Goal: Task Accomplishment & Management: Complete application form

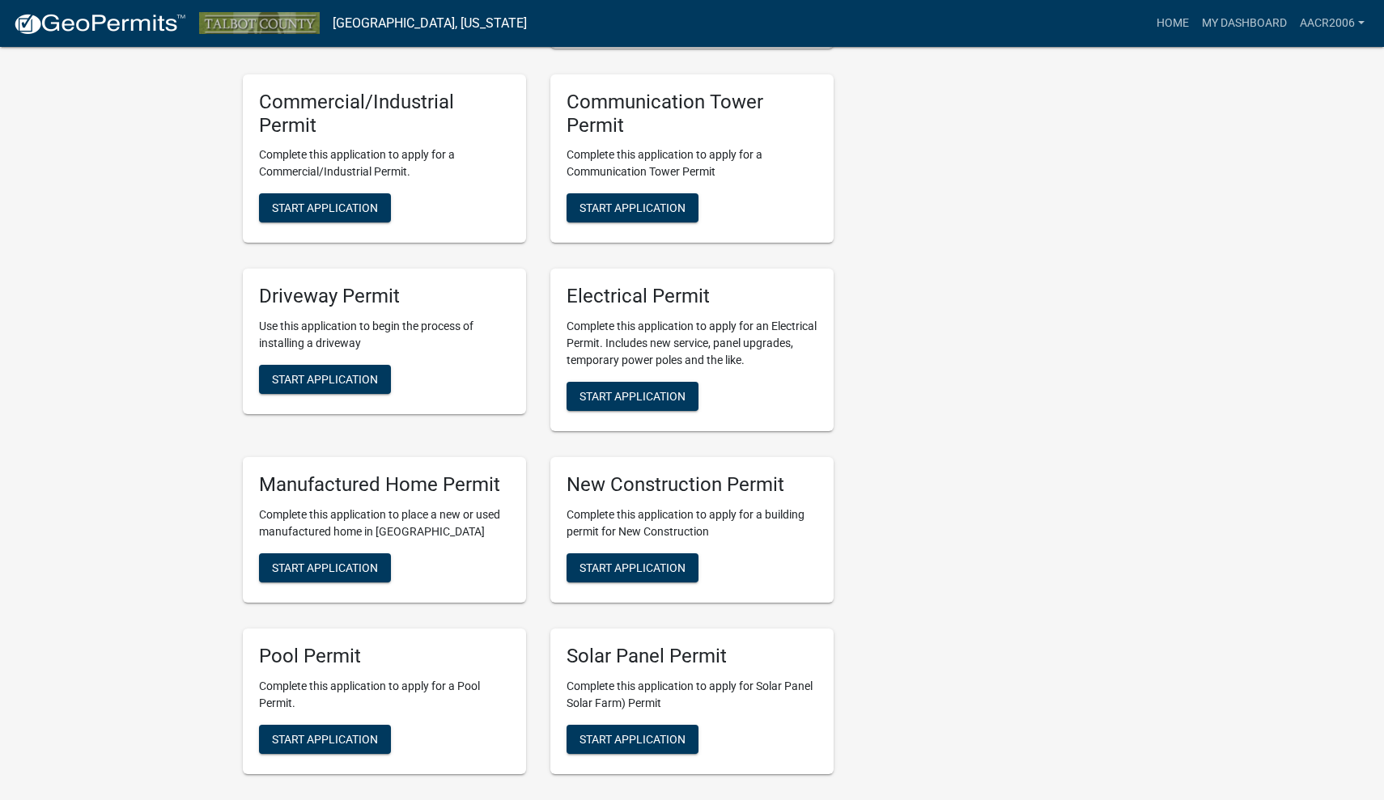
scroll to position [813, 0]
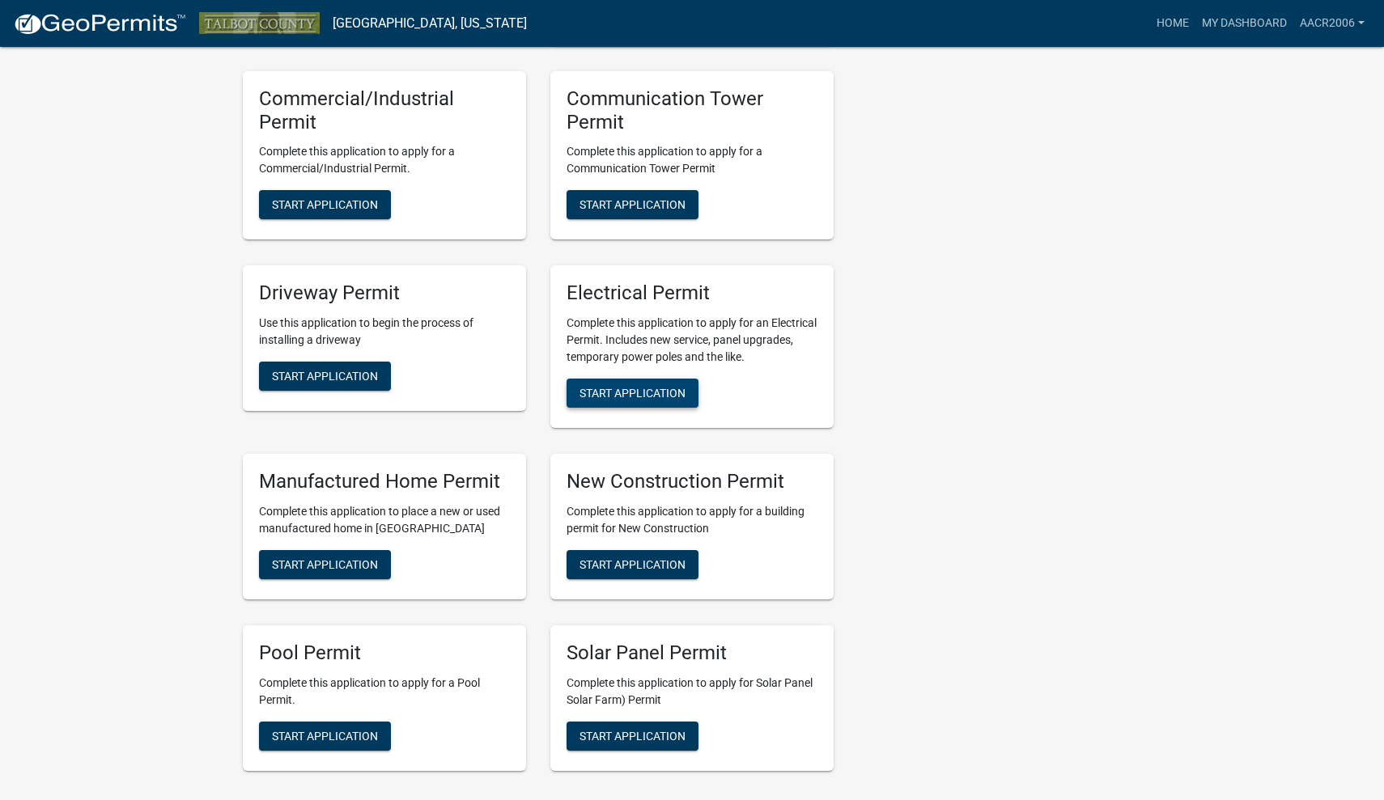
click at [615, 393] on span "Start Application" at bounding box center [632, 393] width 106 height 13
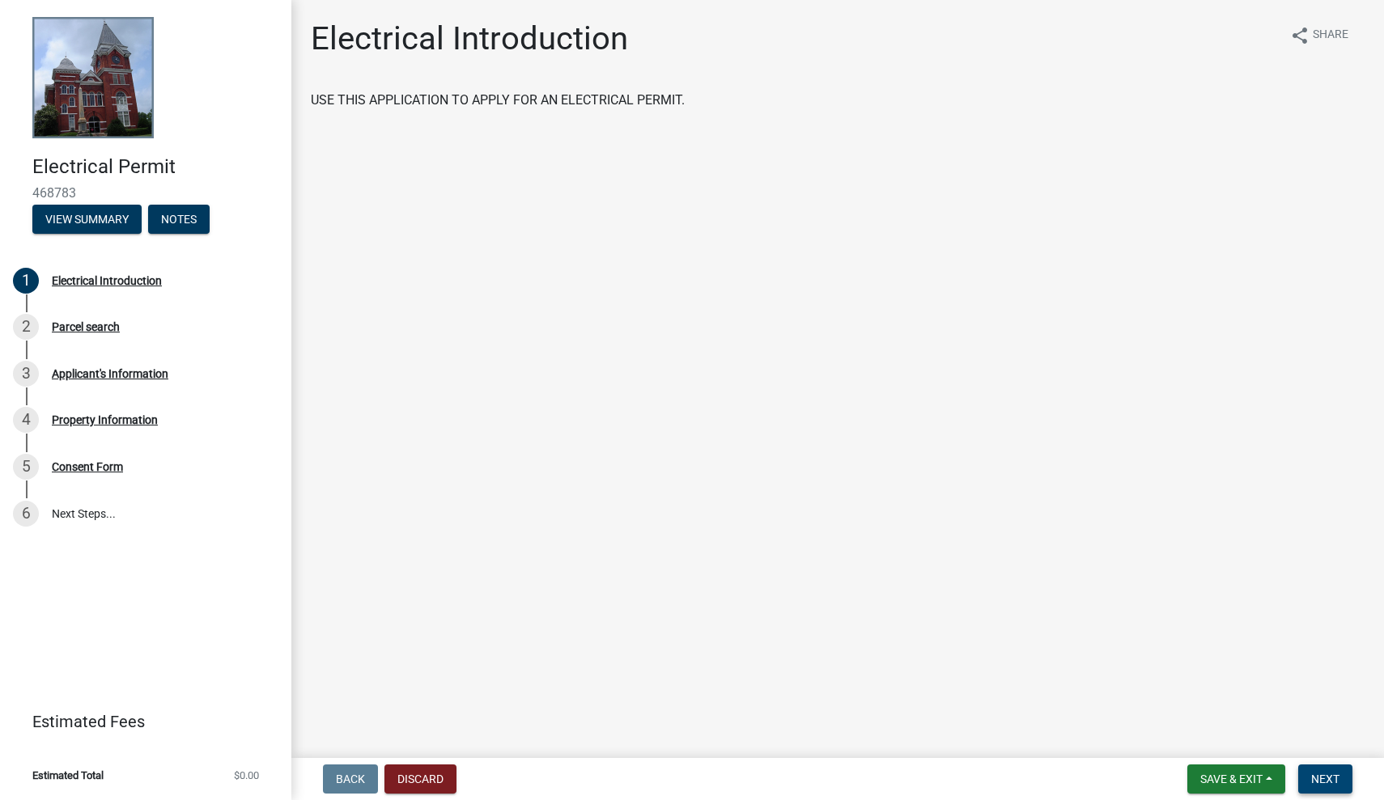
click at [1312, 777] on span "Next" at bounding box center [1325, 779] width 28 height 13
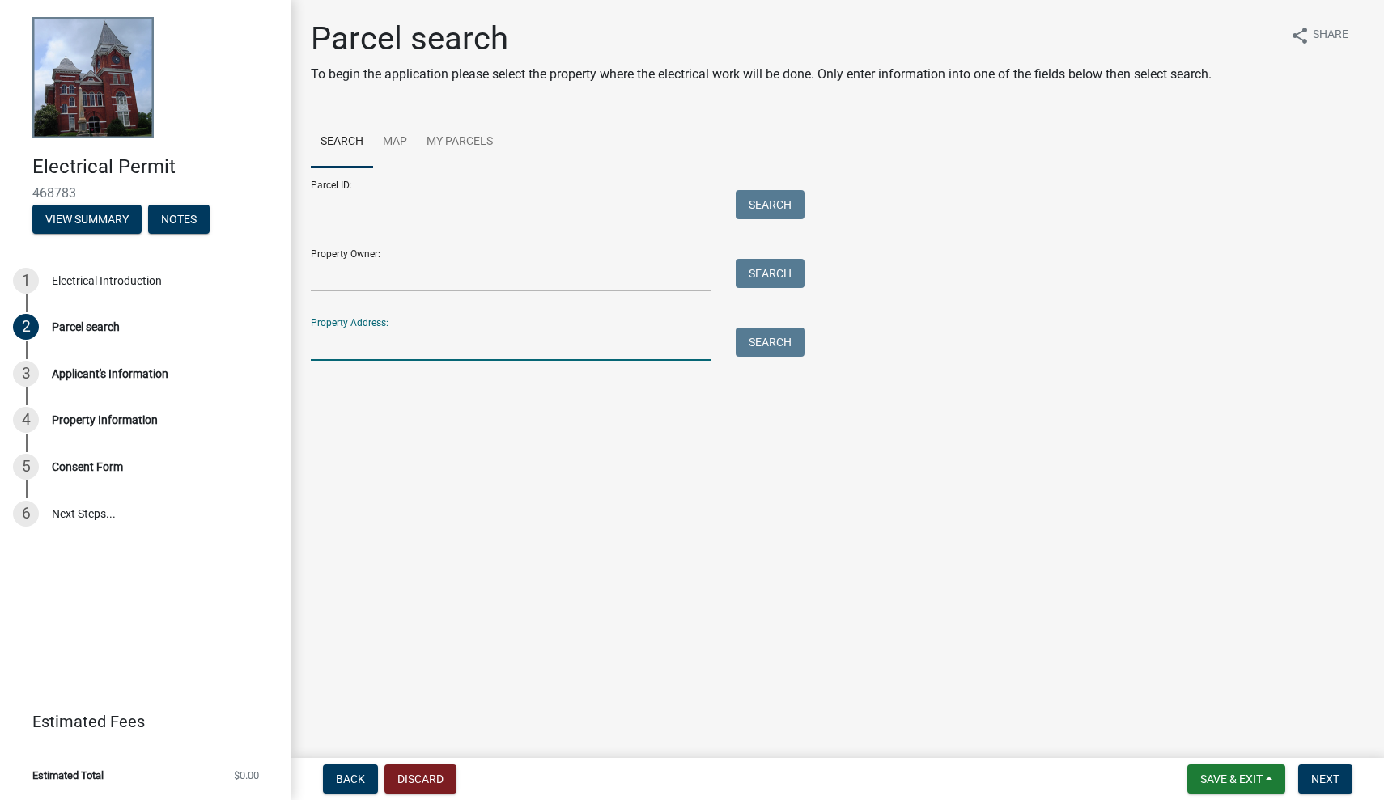
click at [369, 341] on input "Property Address:" at bounding box center [511, 344] width 401 height 33
click at [391, 138] on link "Map" at bounding box center [395, 143] width 44 height 52
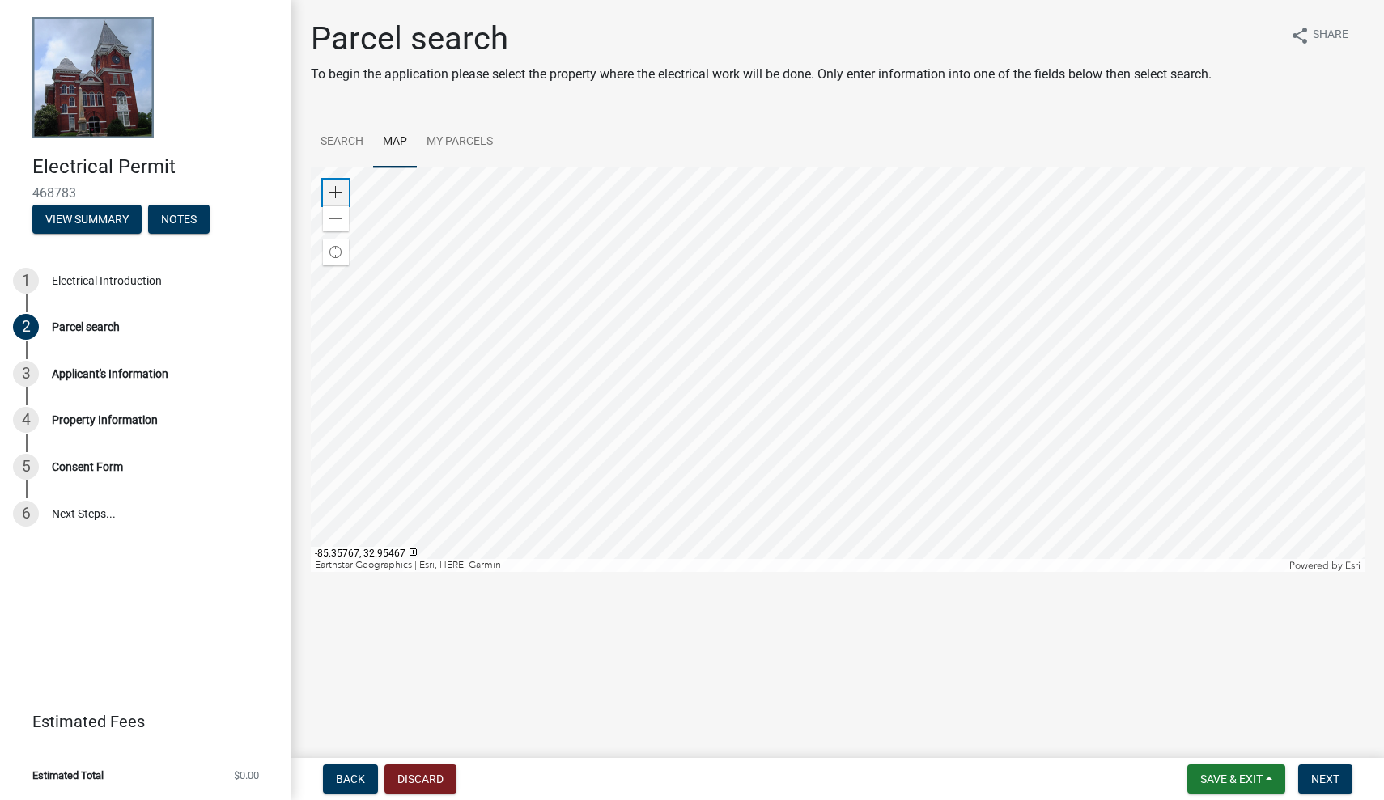
click at [340, 188] on span at bounding box center [335, 192] width 13 height 13
click at [333, 193] on span at bounding box center [335, 192] width 13 height 13
click at [337, 189] on span at bounding box center [335, 192] width 13 height 13
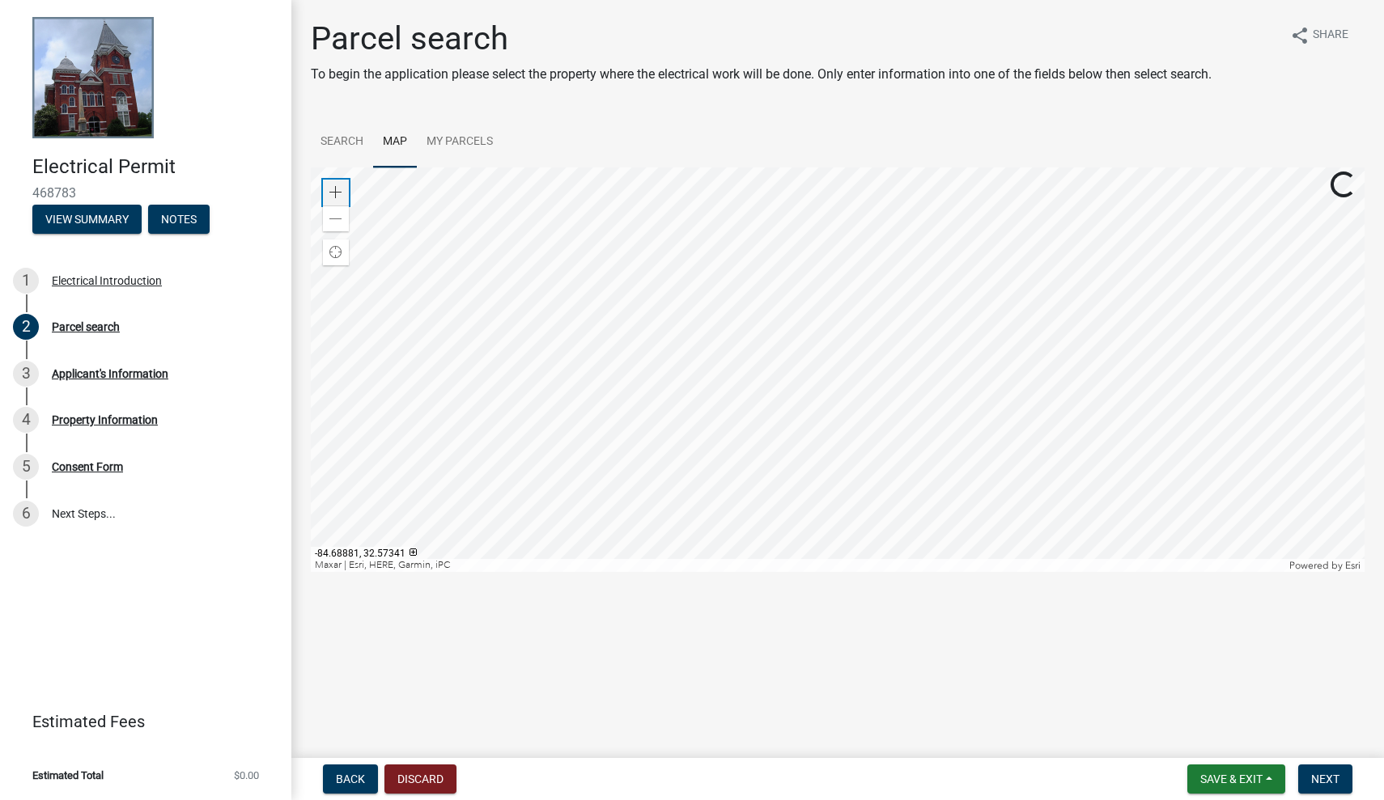
click at [337, 189] on span at bounding box center [335, 192] width 13 height 13
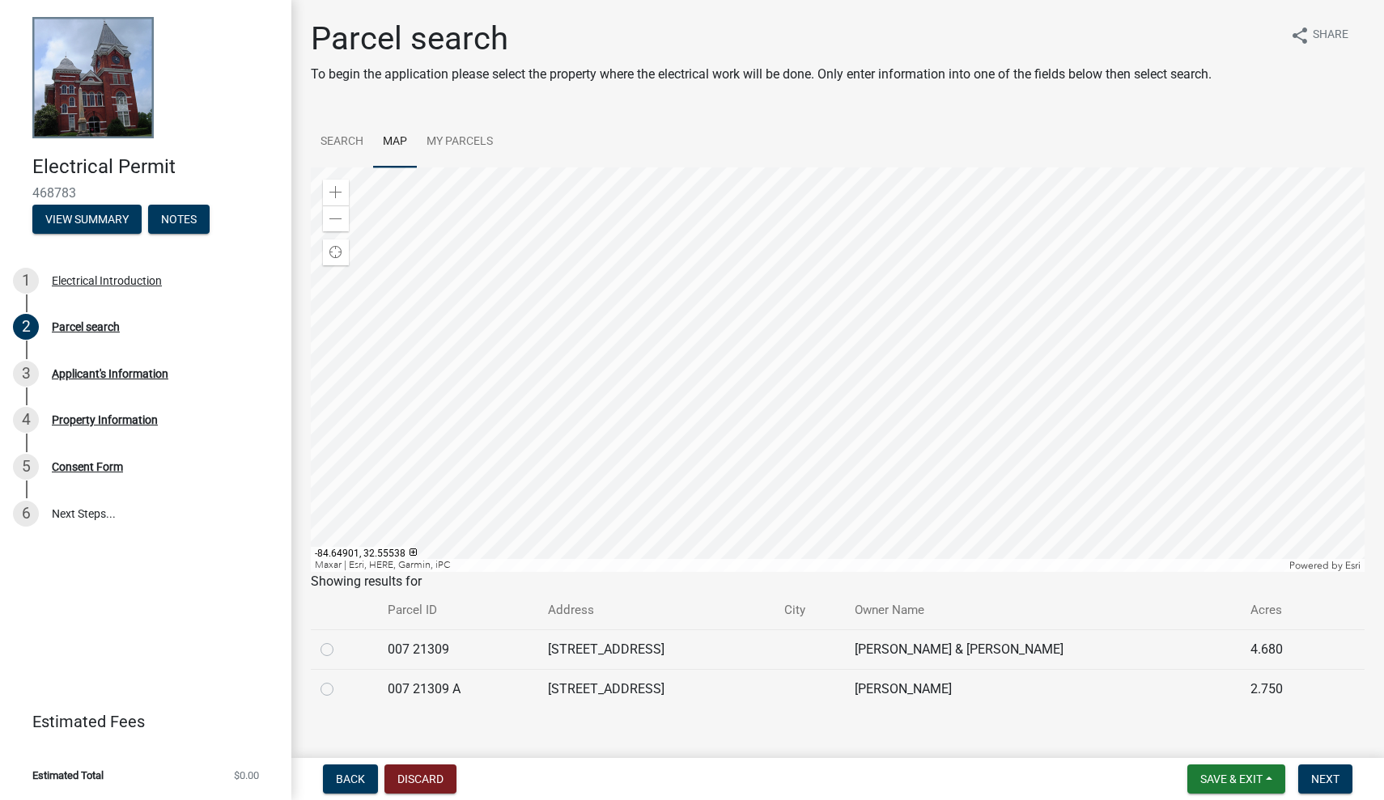
click at [340, 640] on label at bounding box center [340, 640] width 0 height 0
click at [340, 651] on 21309 "radio" at bounding box center [345, 645] width 11 height 11
radio 21309 "true"
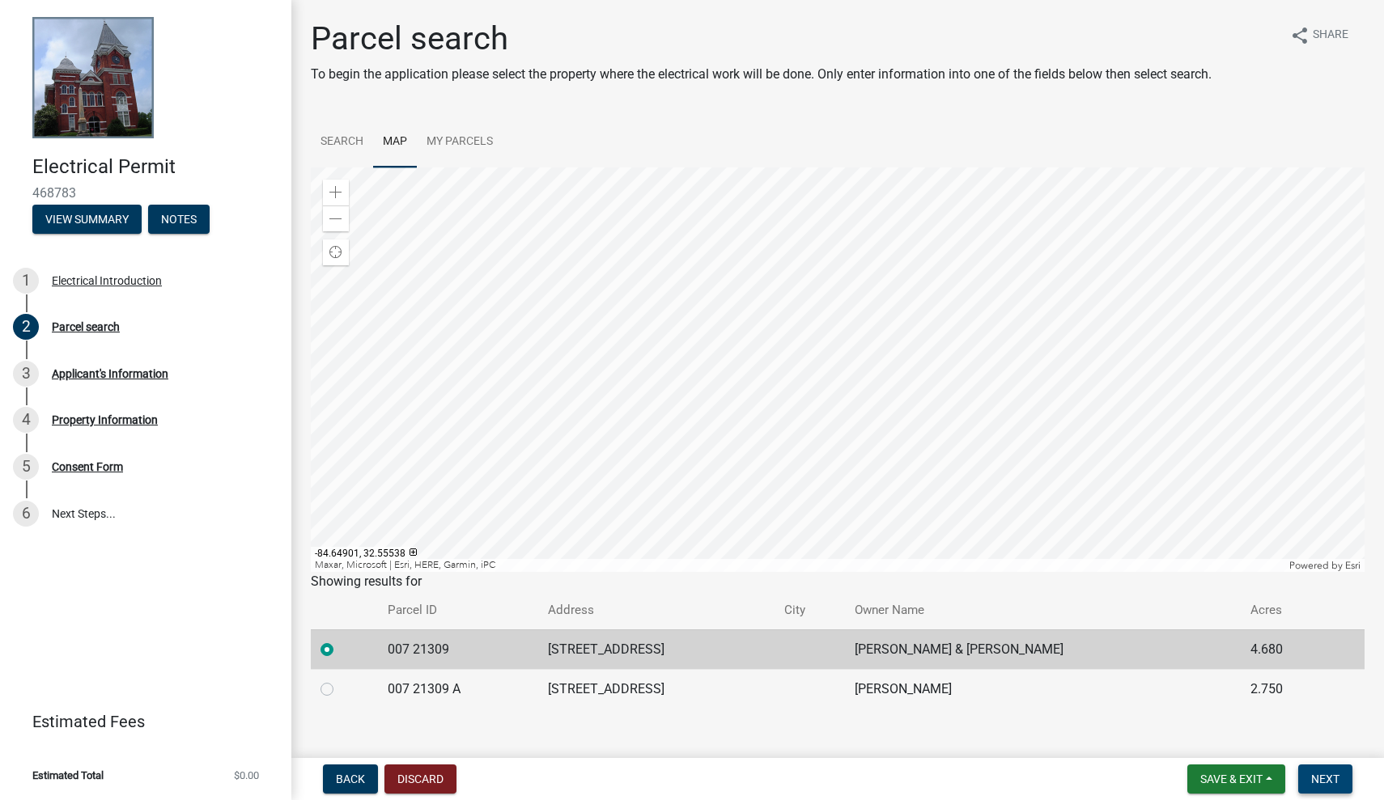
click at [1323, 780] on span "Next" at bounding box center [1325, 779] width 28 height 13
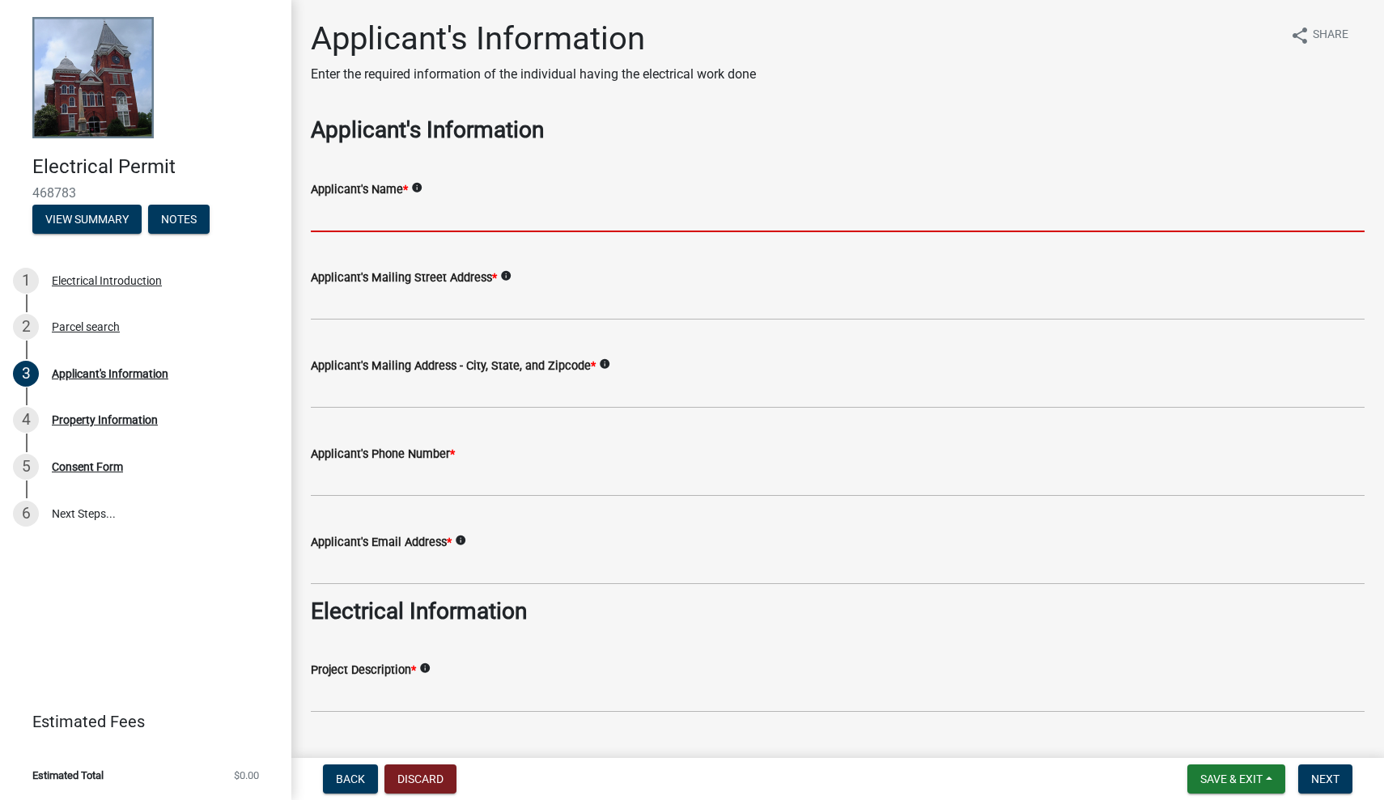
click at [371, 215] on input "Applicant's Name *" at bounding box center [837, 215] width 1053 height 33
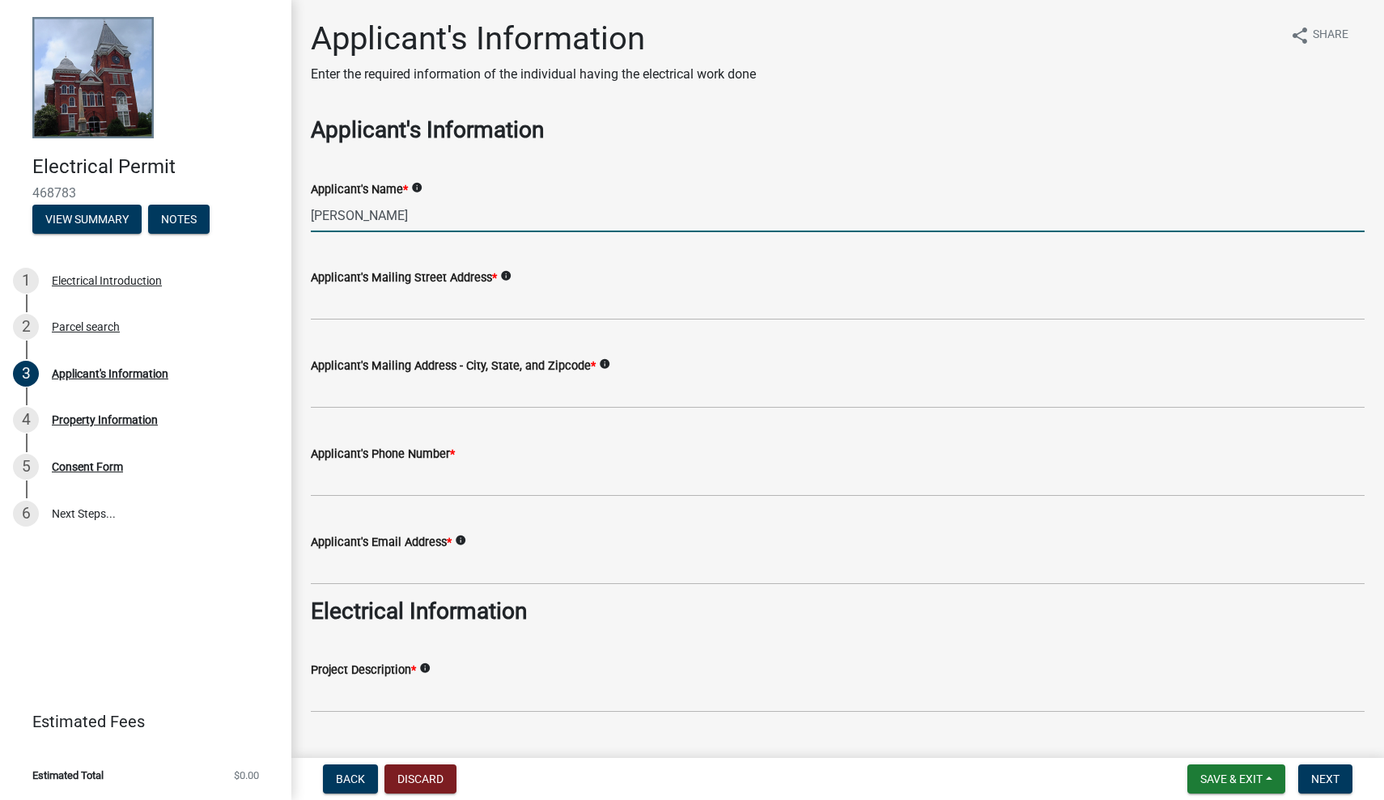
type input "[PERSON_NAME]"
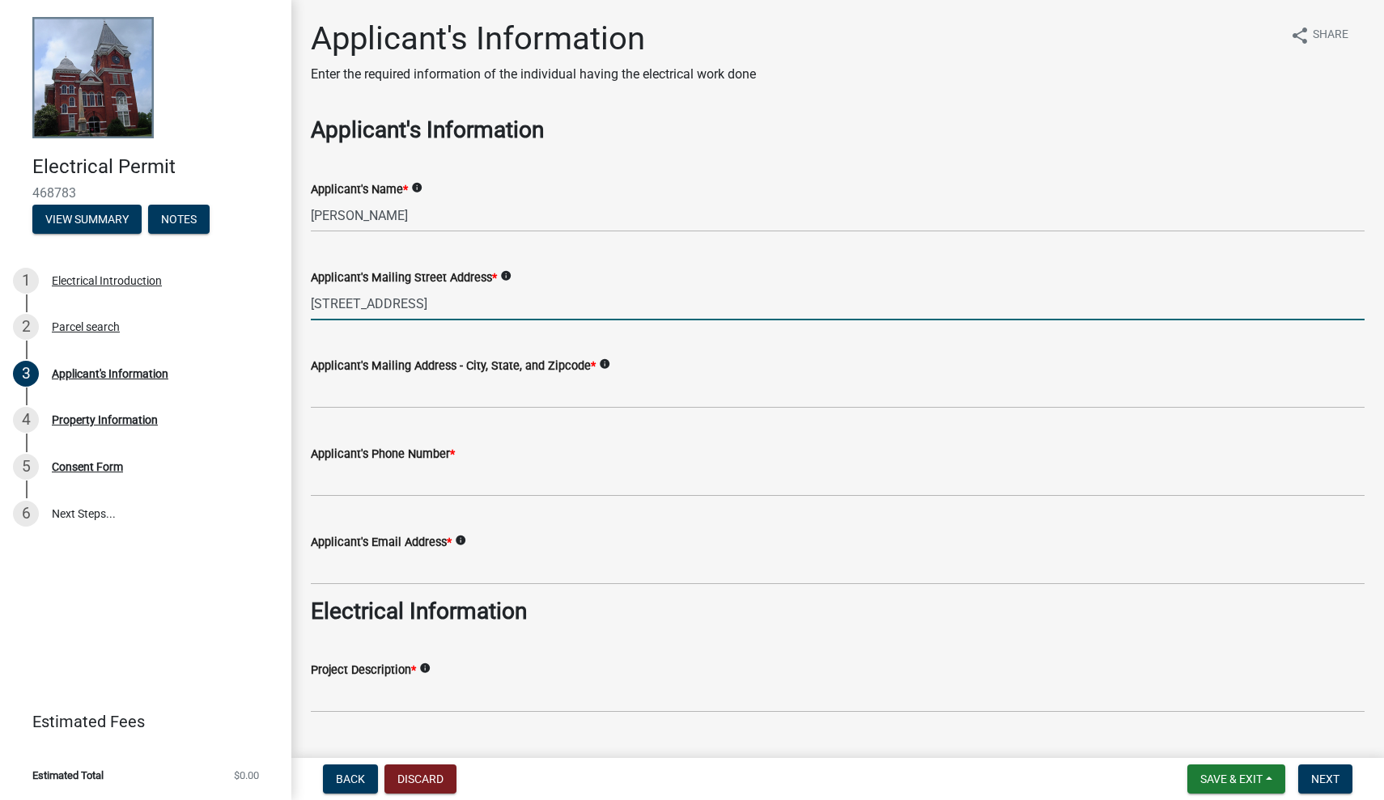
type input "[STREET_ADDRESS]"
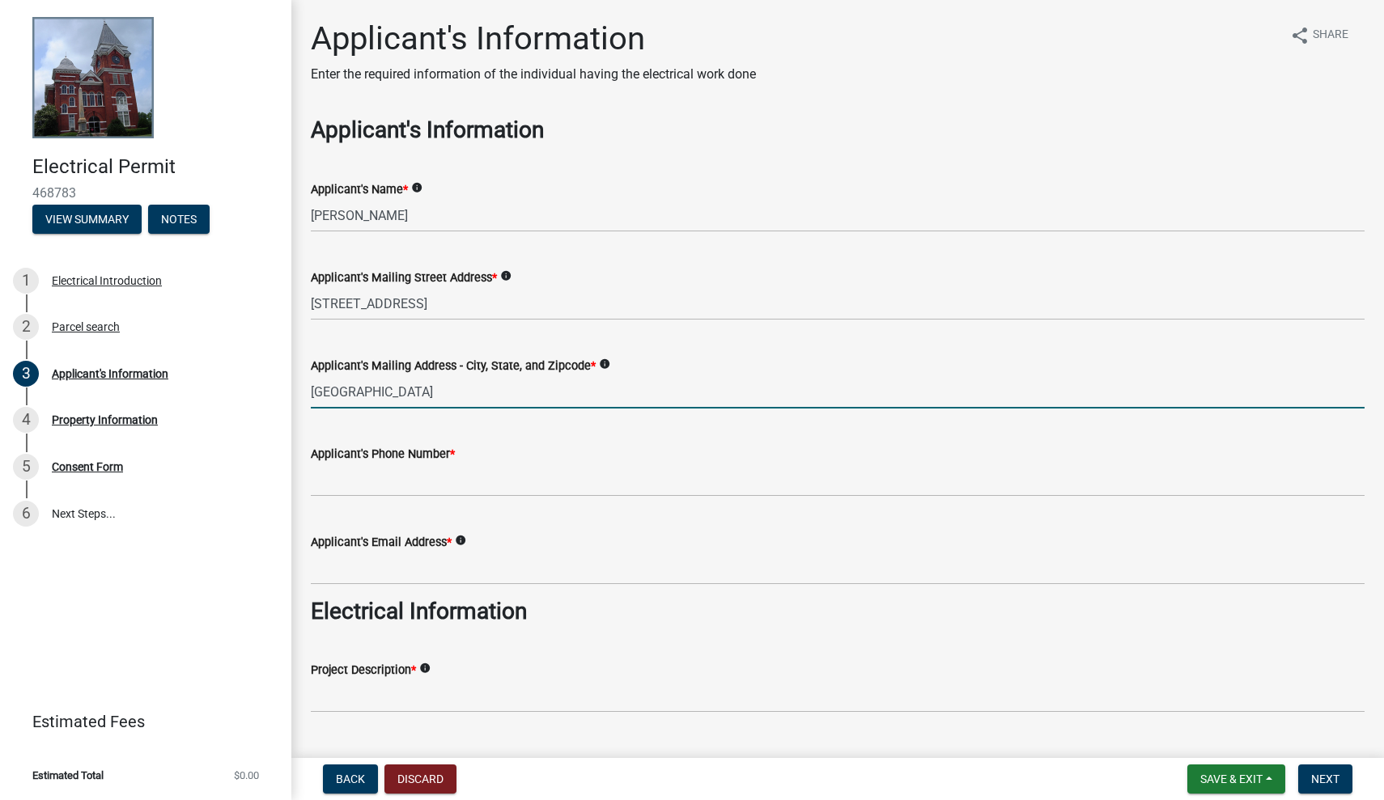
type input "[GEOGRAPHIC_DATA]"
click at [376, 484] on input "Applicant's Phone Number *" at bounding box center [837, 480] width 1053 height 33
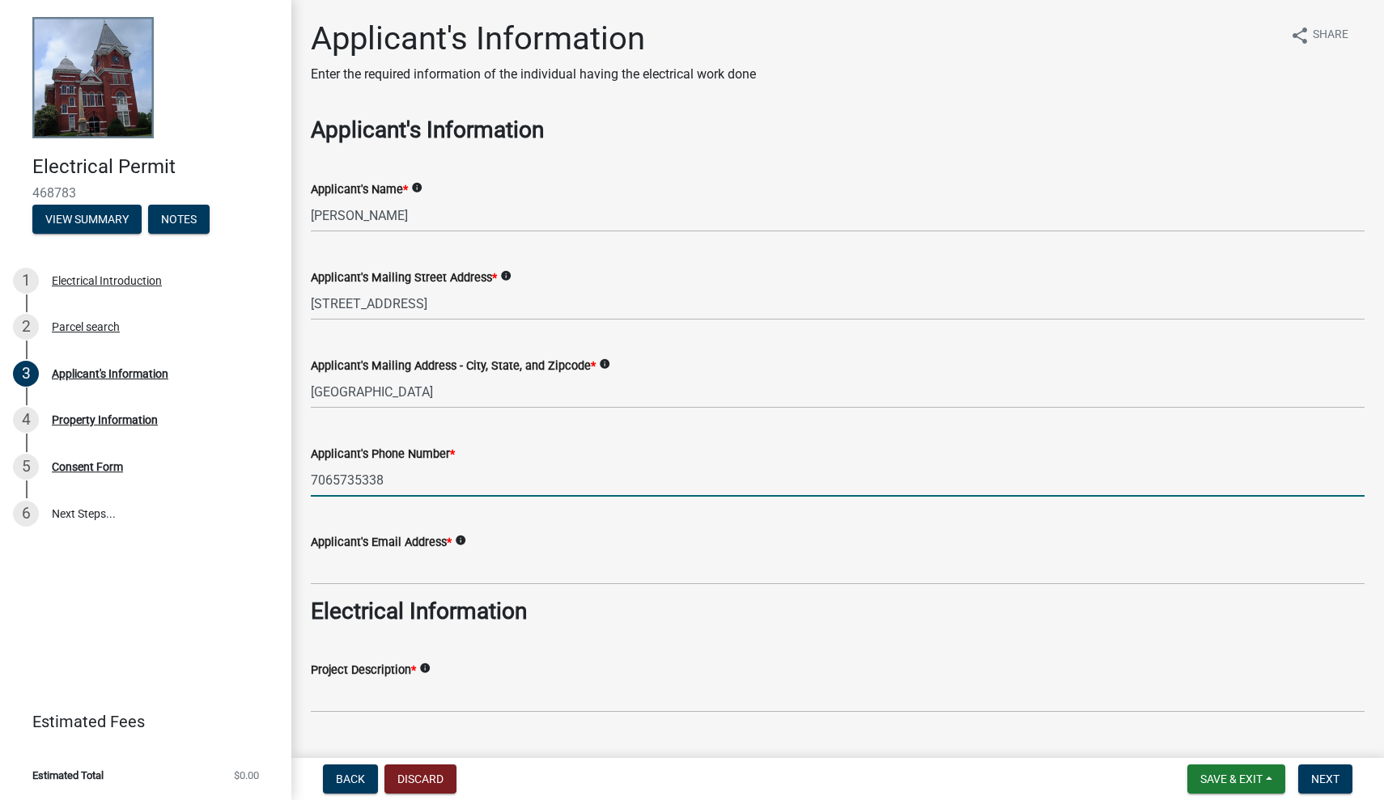
type input "7065735338"
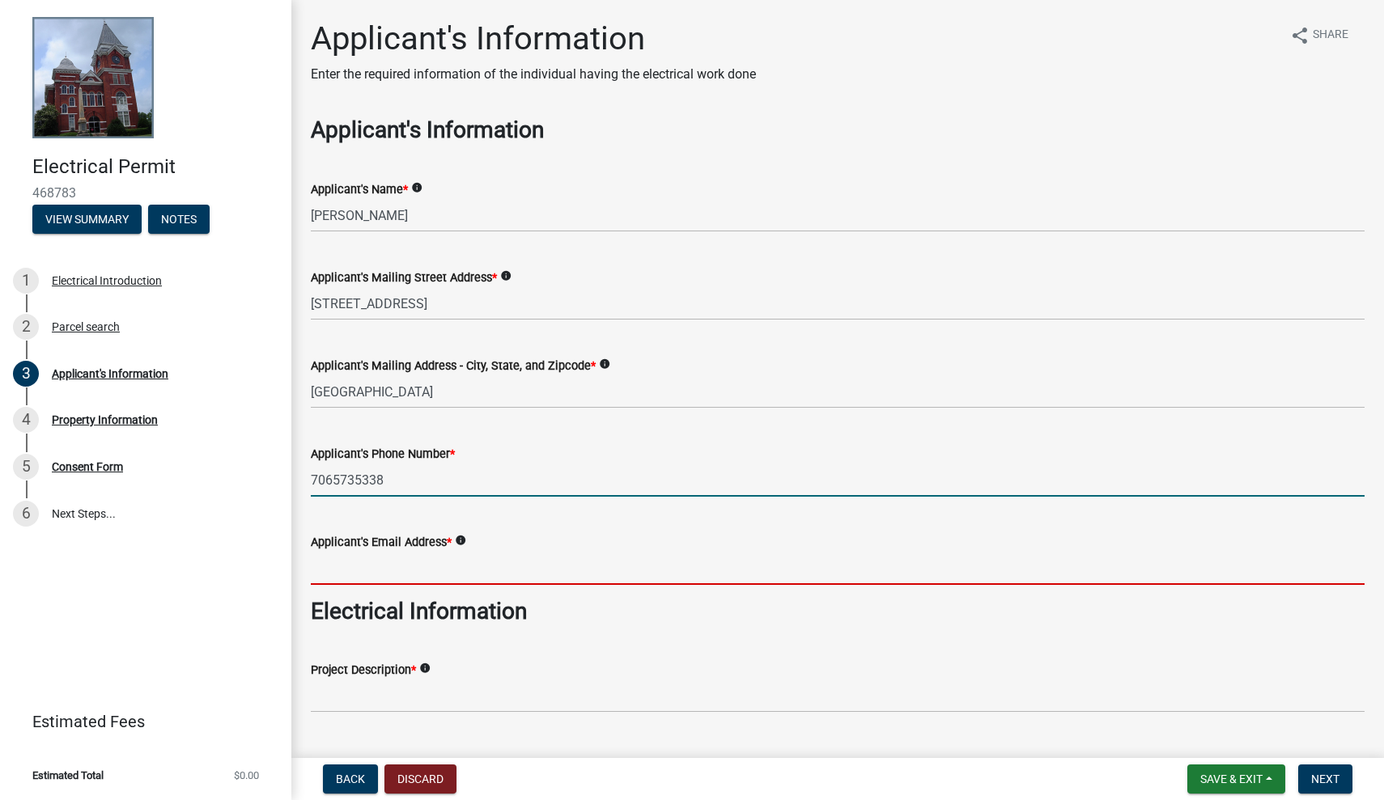
click at [363, 558] on input "Applicant's Email Address *" at bounding box center [837, 568] width 1053 height 33
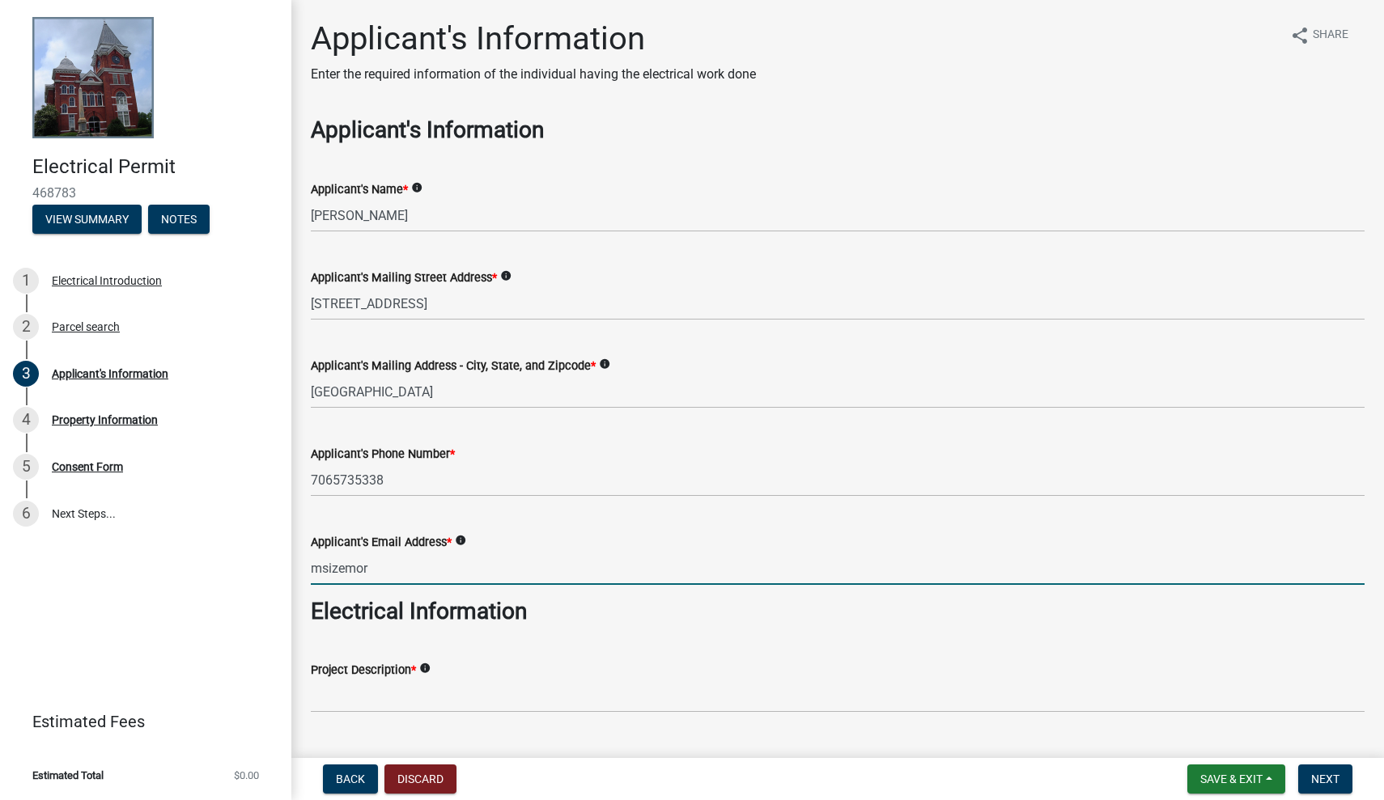
type input "msizemore"
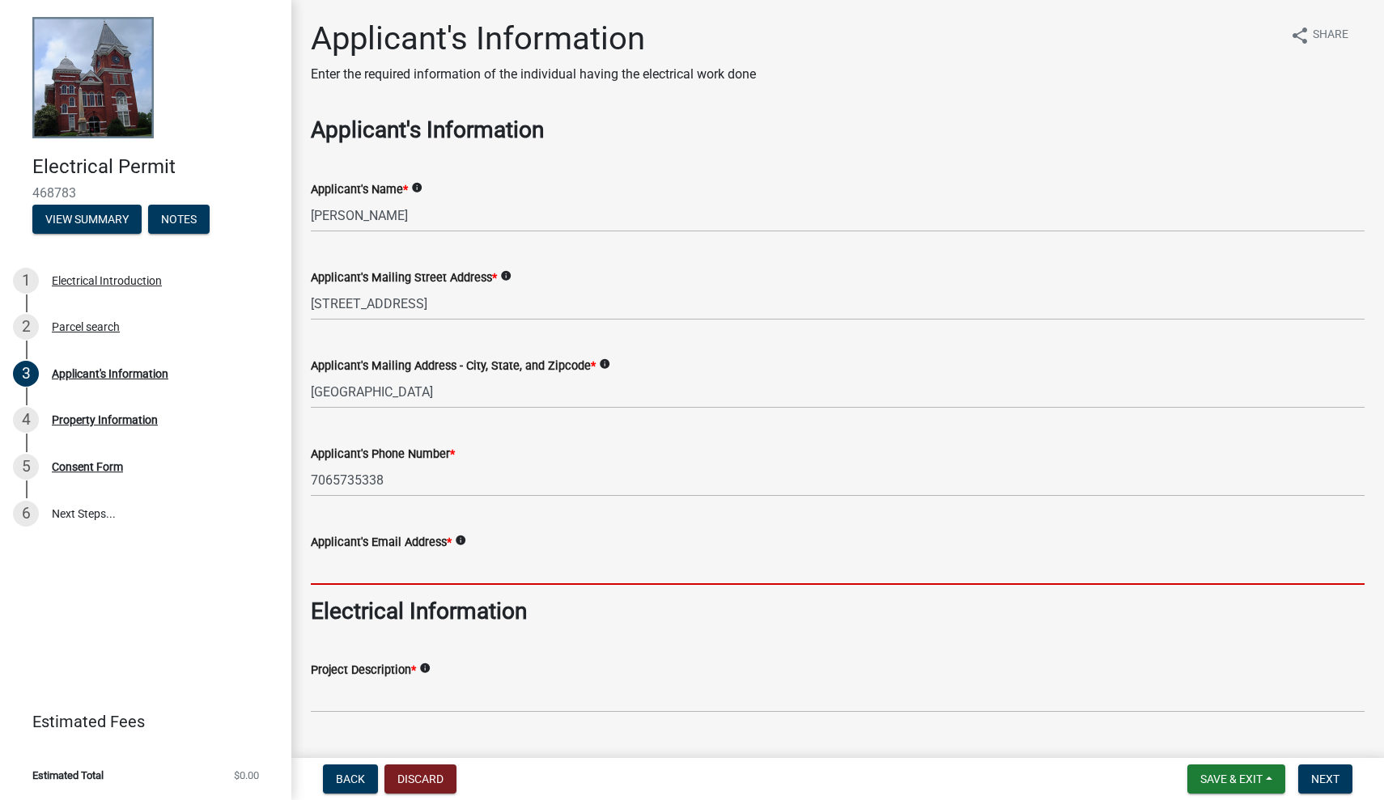
type input "[EMAIL_ADDRESS][DOMAIN_NAME]"
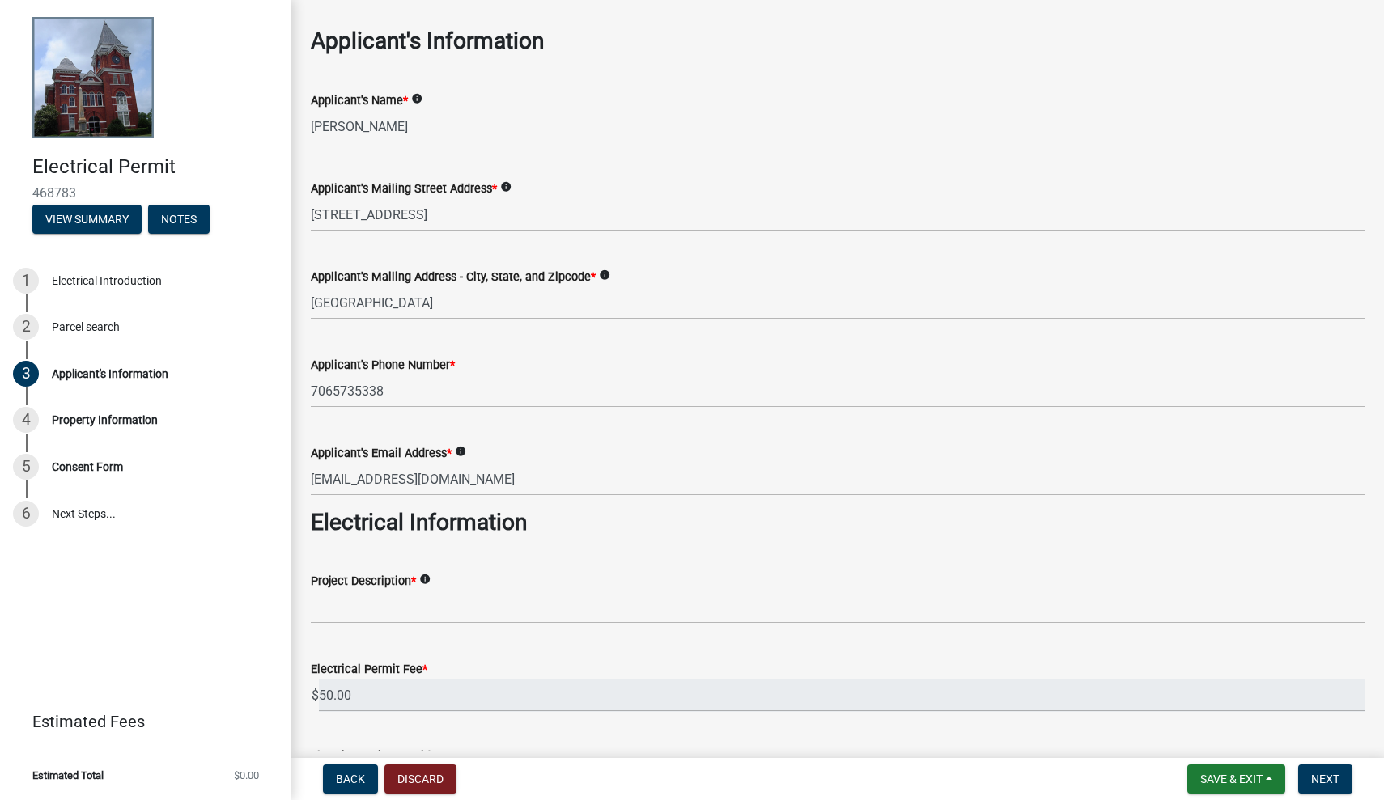
scroll to position [93, 0]
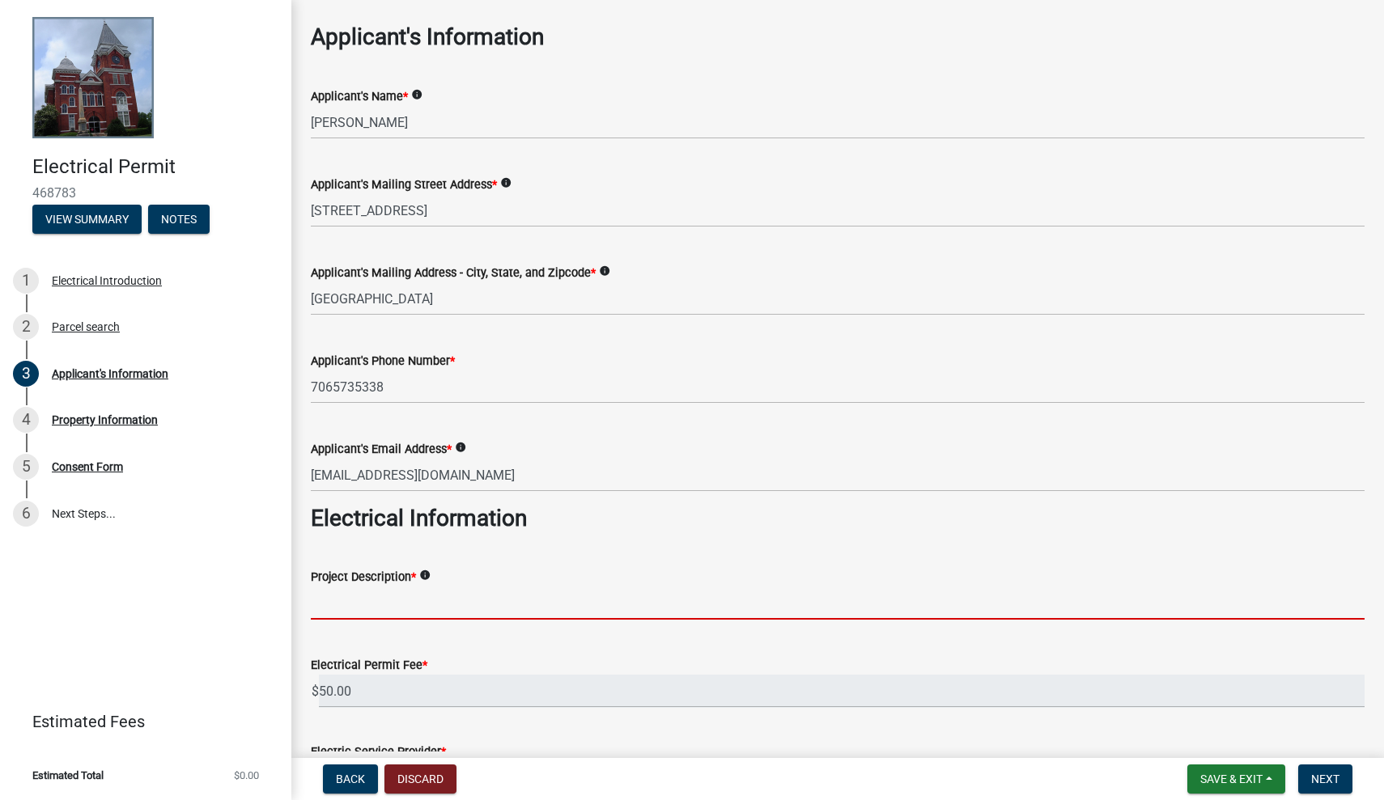
click at [358, 599] on input "Project Description *" at bounding box center [837, 603] width 1053 height 33
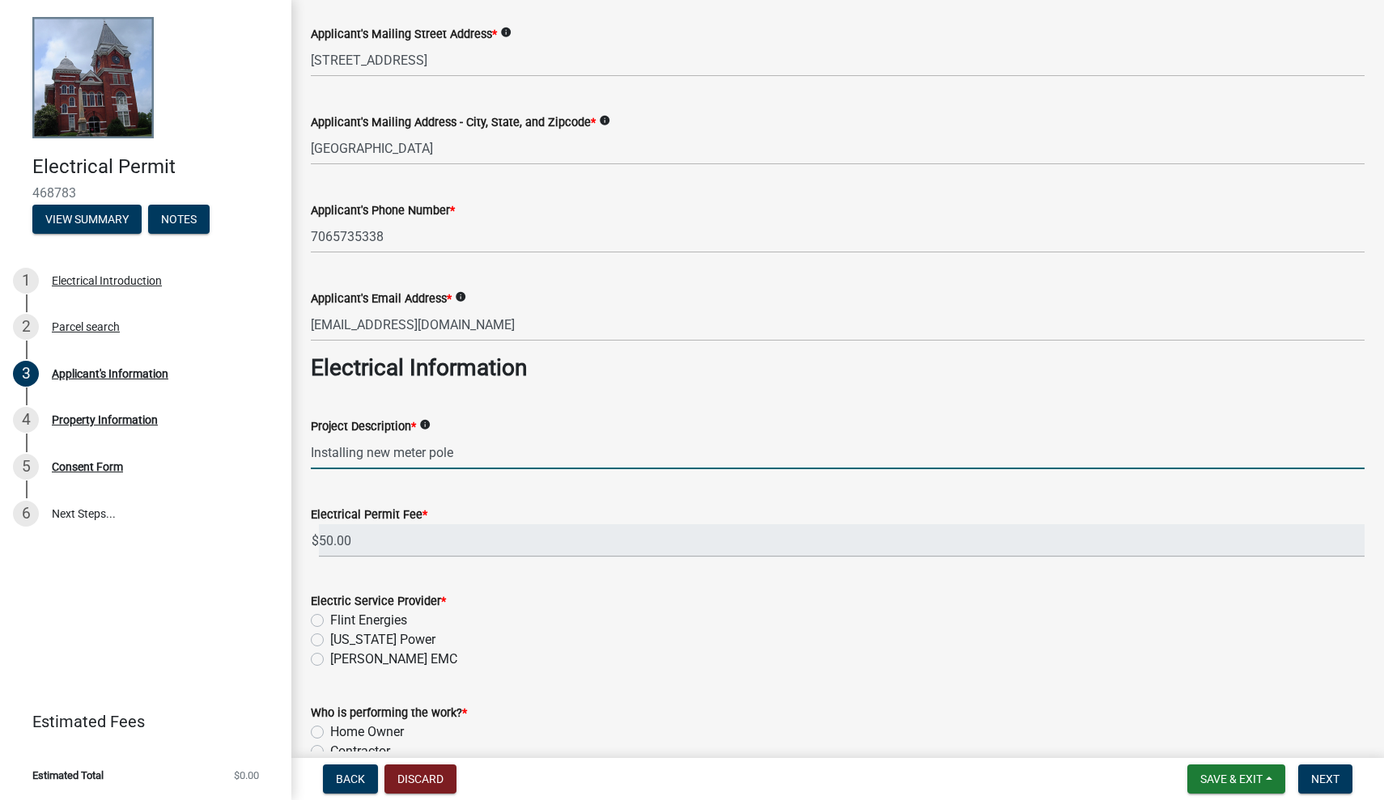
scroll to position [246, 0]
type input "Installing new meter pole"
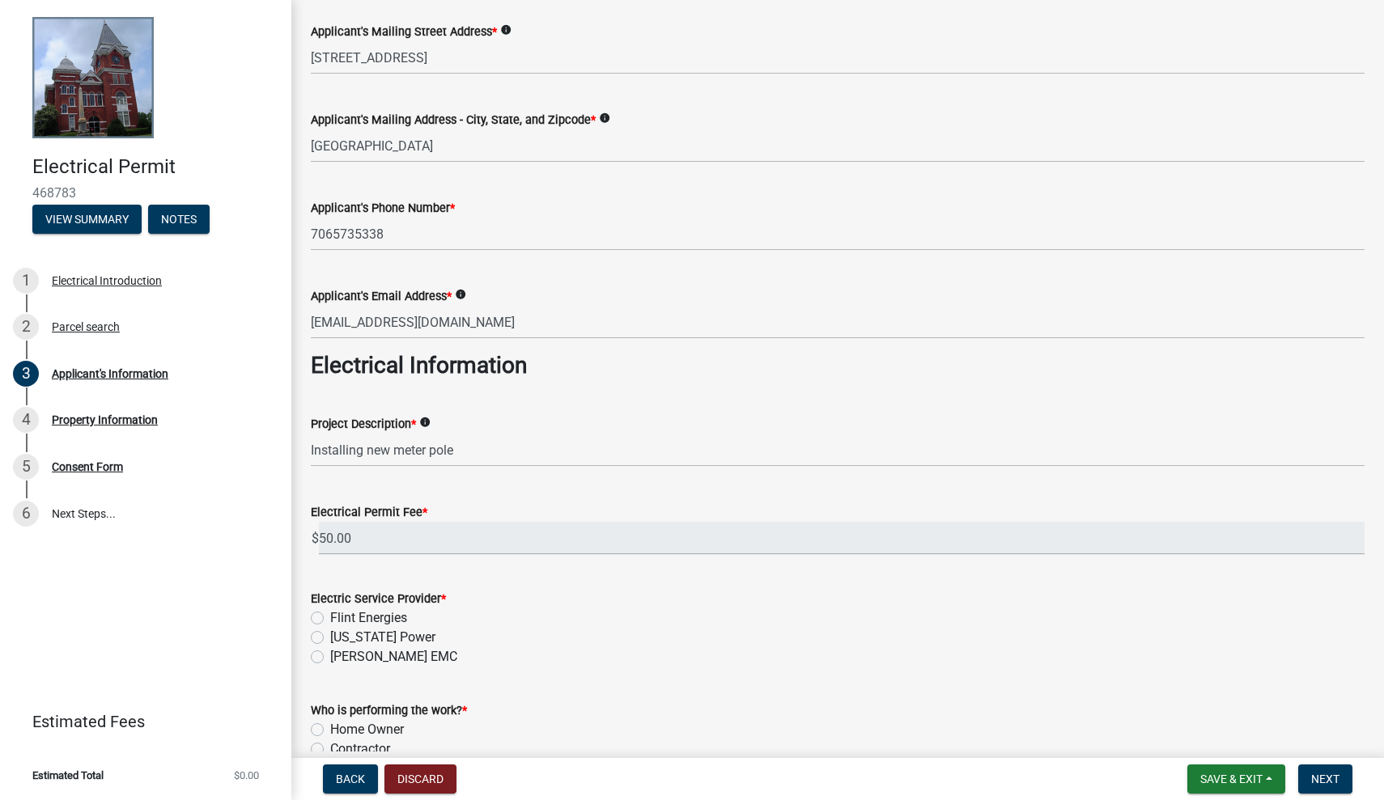
click at [330, 614] on label "Flint Energies" at bounding box center [368, 617] width 77 height 19
click at [330, 614] on input "Flint Energies" at bounding box center [335, 613] width 11 height 11
radio input "true"
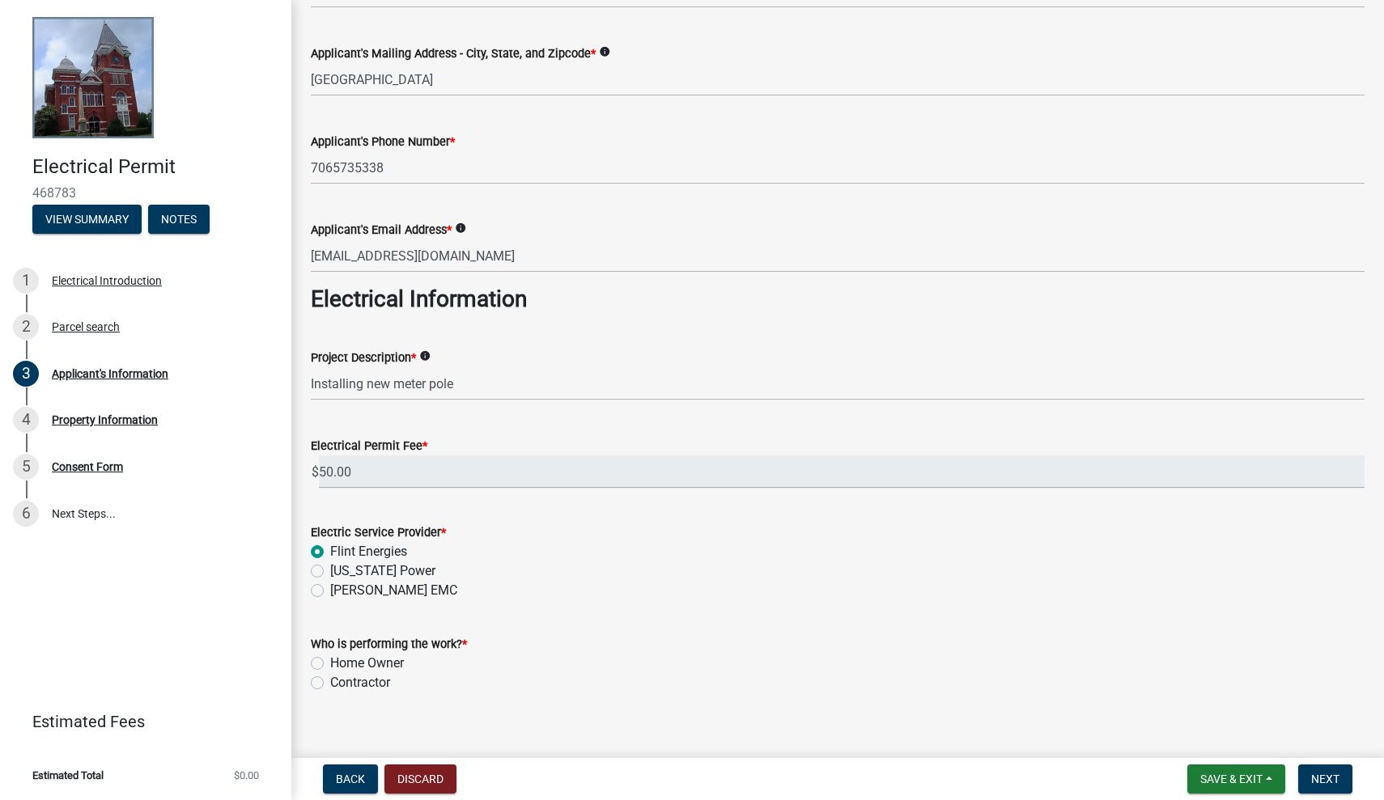
scroll to position [315, 0]
click at [330, 659] on label "Home Owner" at bounding box center [367, 660] width 74 height 19
click at [330, 659] on input "Home Owner" at bounding box center [335, 656] width 11 height 11
radio input "true"
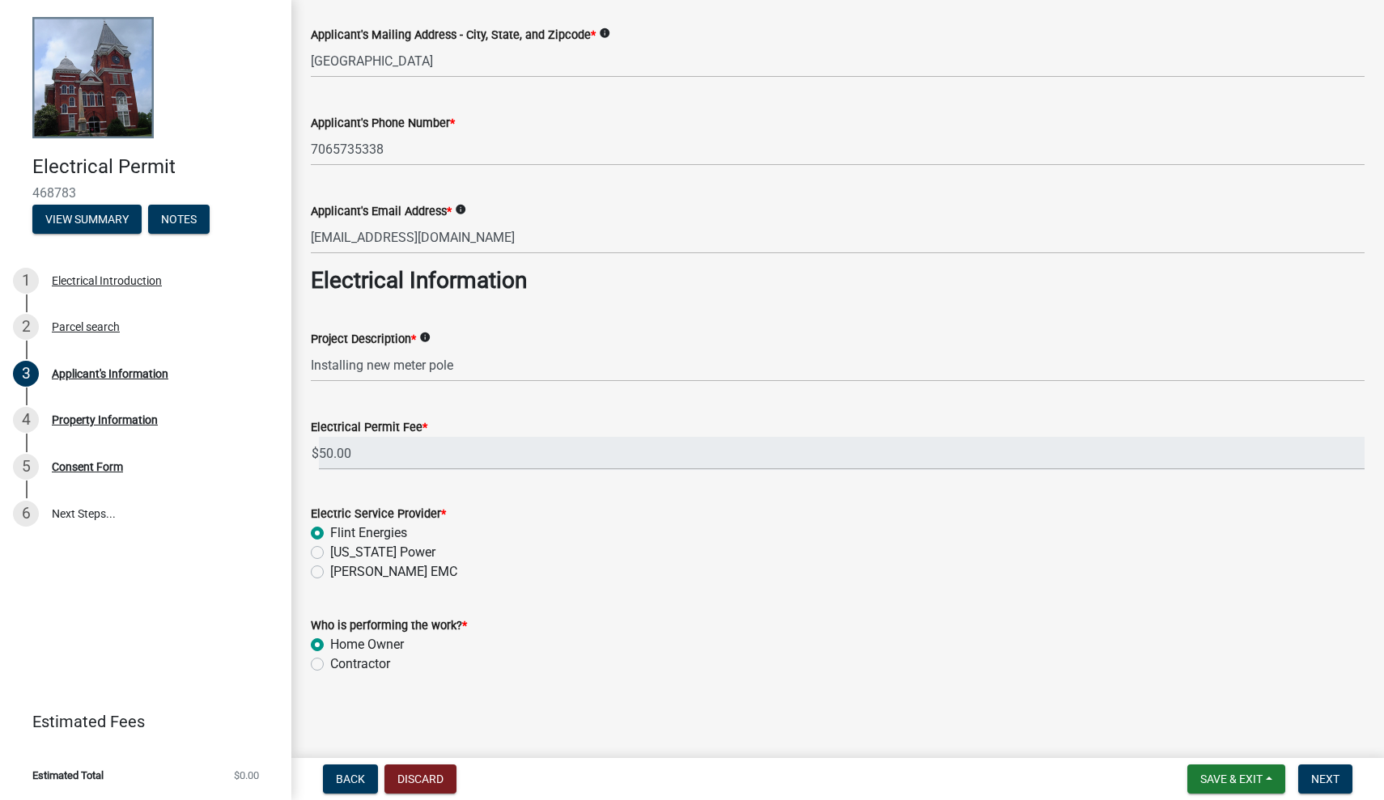
scroll to position [330, 0]
click at [1327, 773] on span "Next" at bounding box center [1325, 779] width 28 height 13
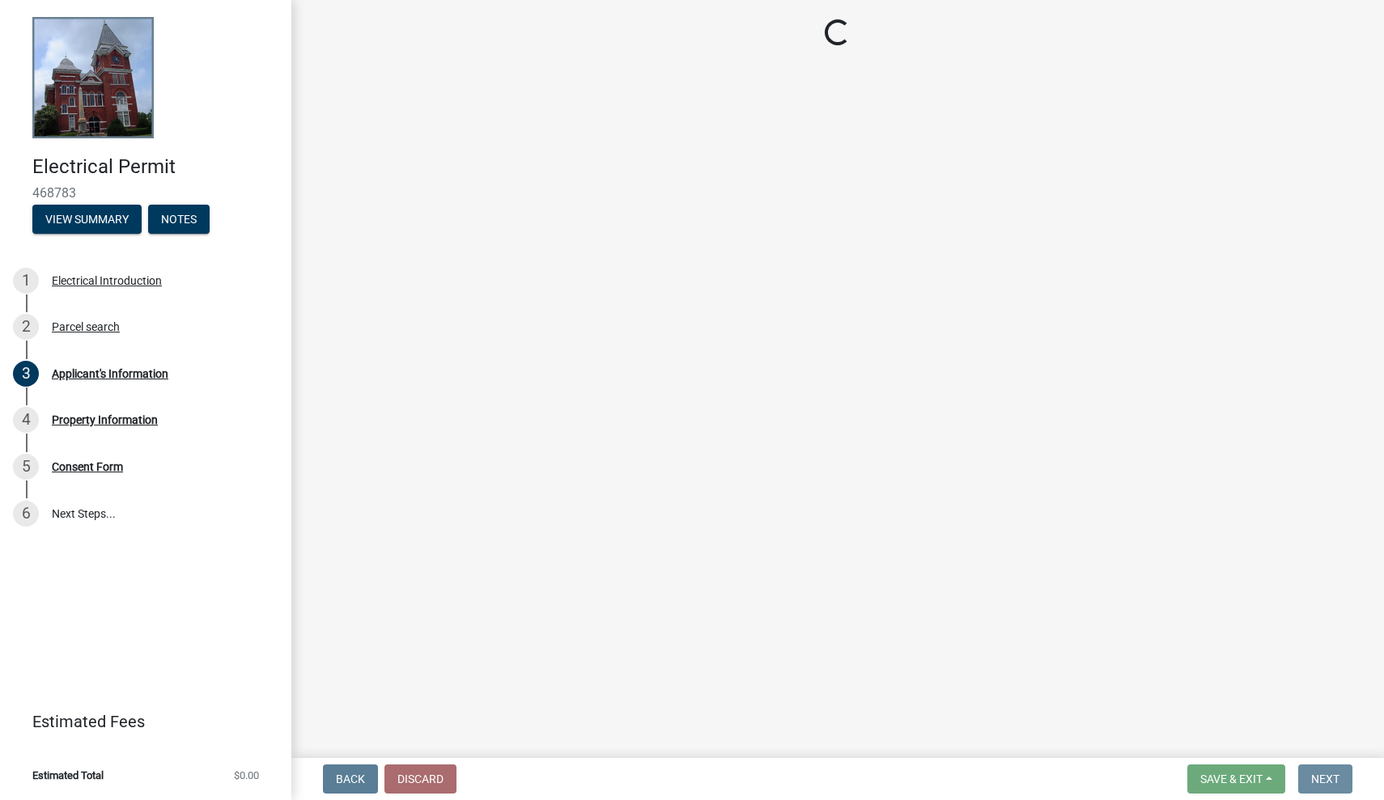
scroll to position [0, 0]
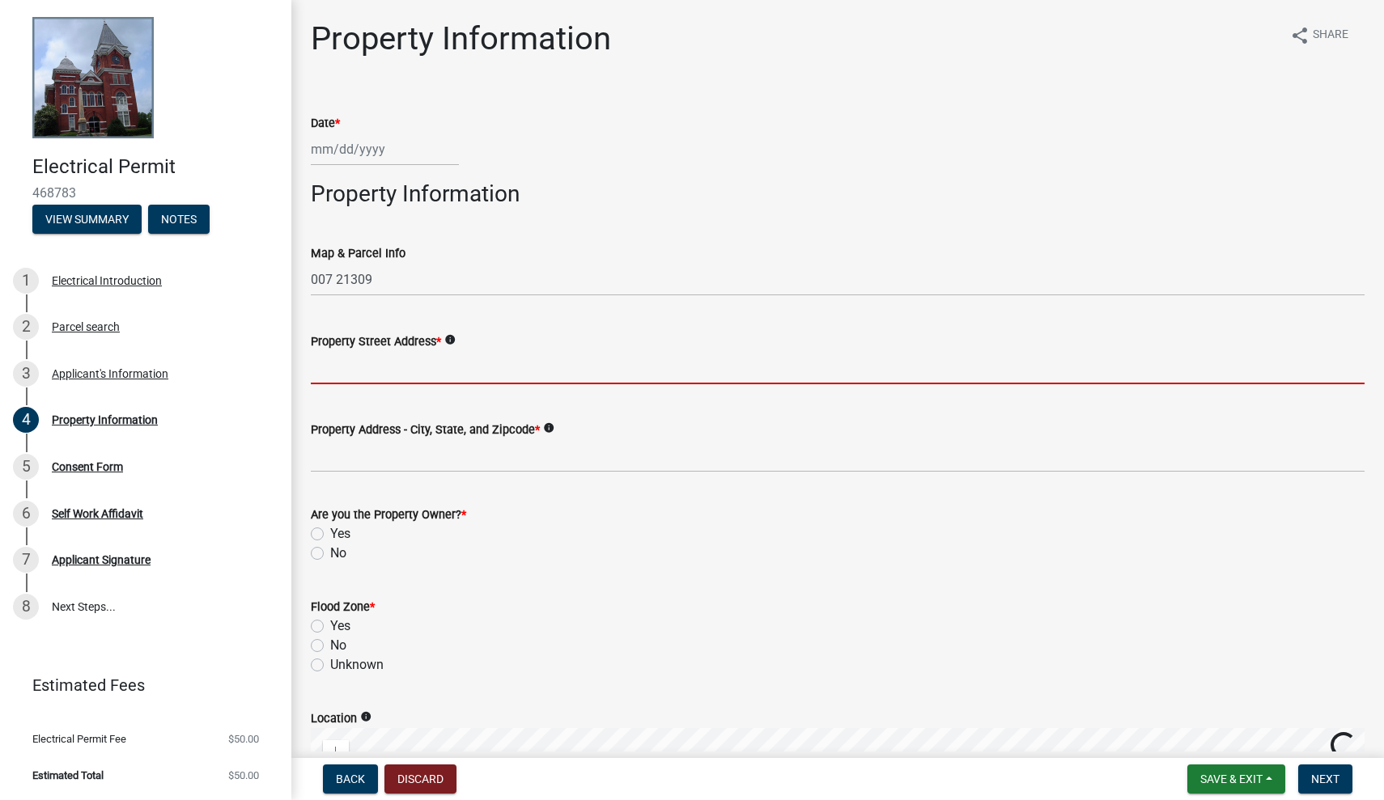
click at [434, 368] on input "Property Street Address *" at bounding box center [837, 367] width 1053 height 33
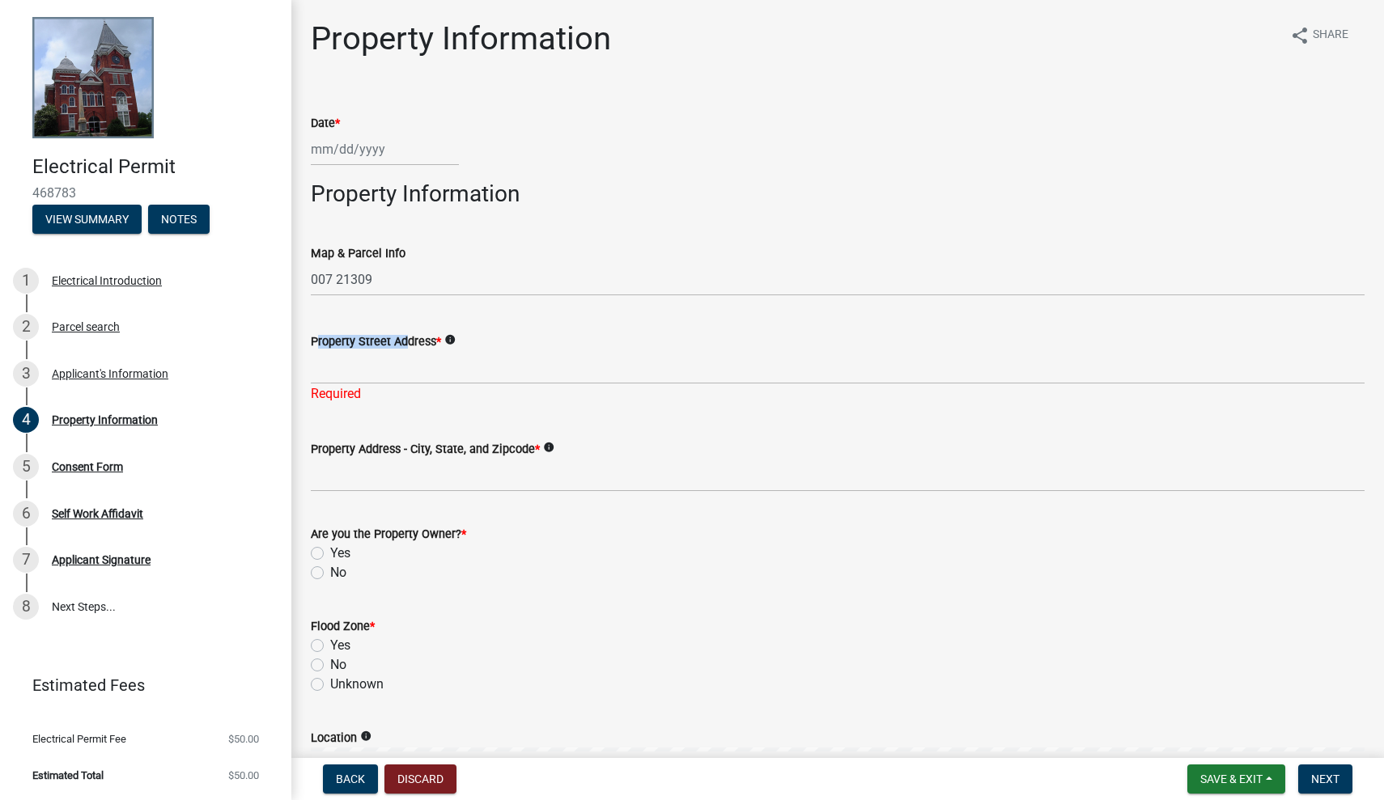
drag, startPoint x: 311, startPoint y: 340, endPoint x: 401, endPoint y: 345, distance: 90.0
click at [401, 345] on label "Property Street Address *" at bounding box center [376, 342] width 130 height 11
click at [401, 351] on input "Property Street Address *" at bounding box center [837, 367] width 1053 height 33
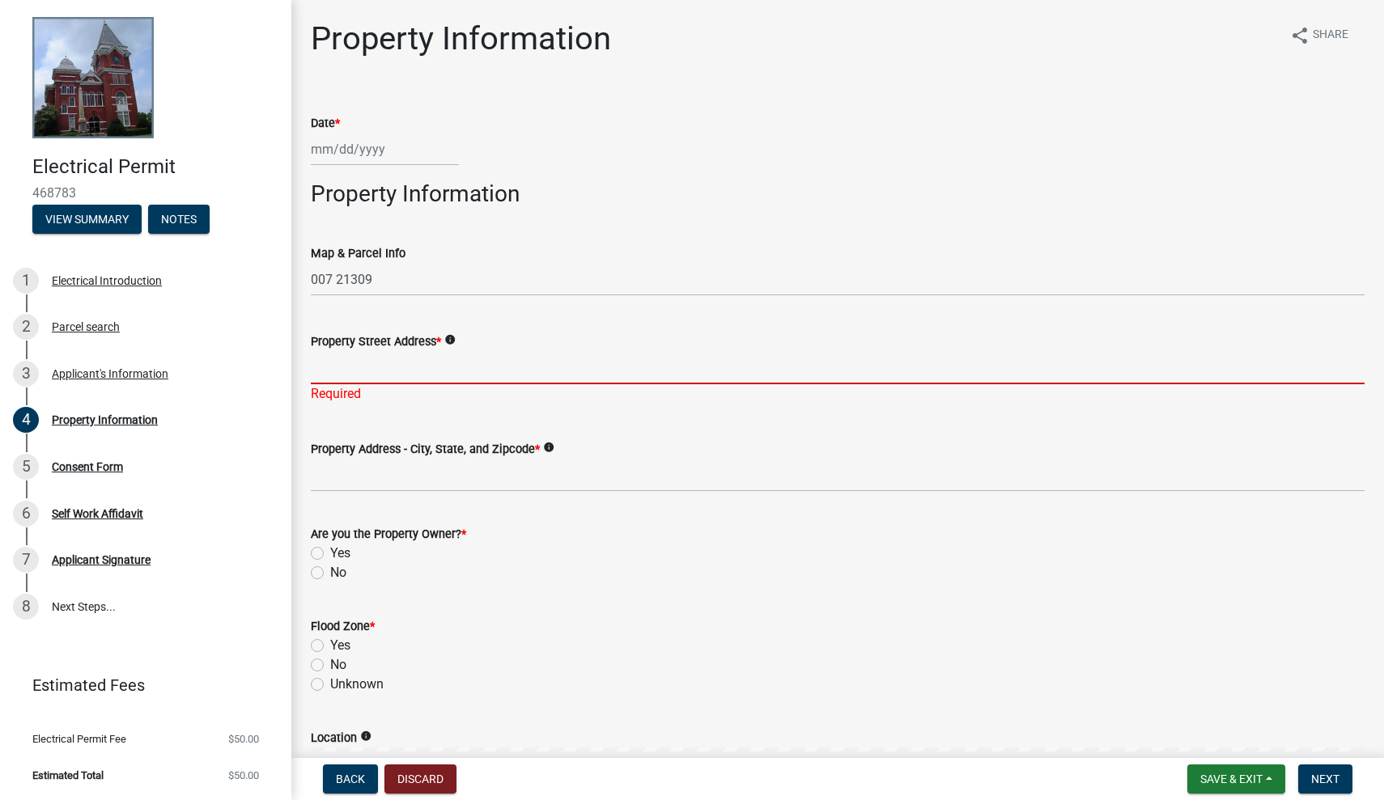
click at [392, 371] on input "Property Street Address *" at bounding box center [837, 367] width 1053 height 33
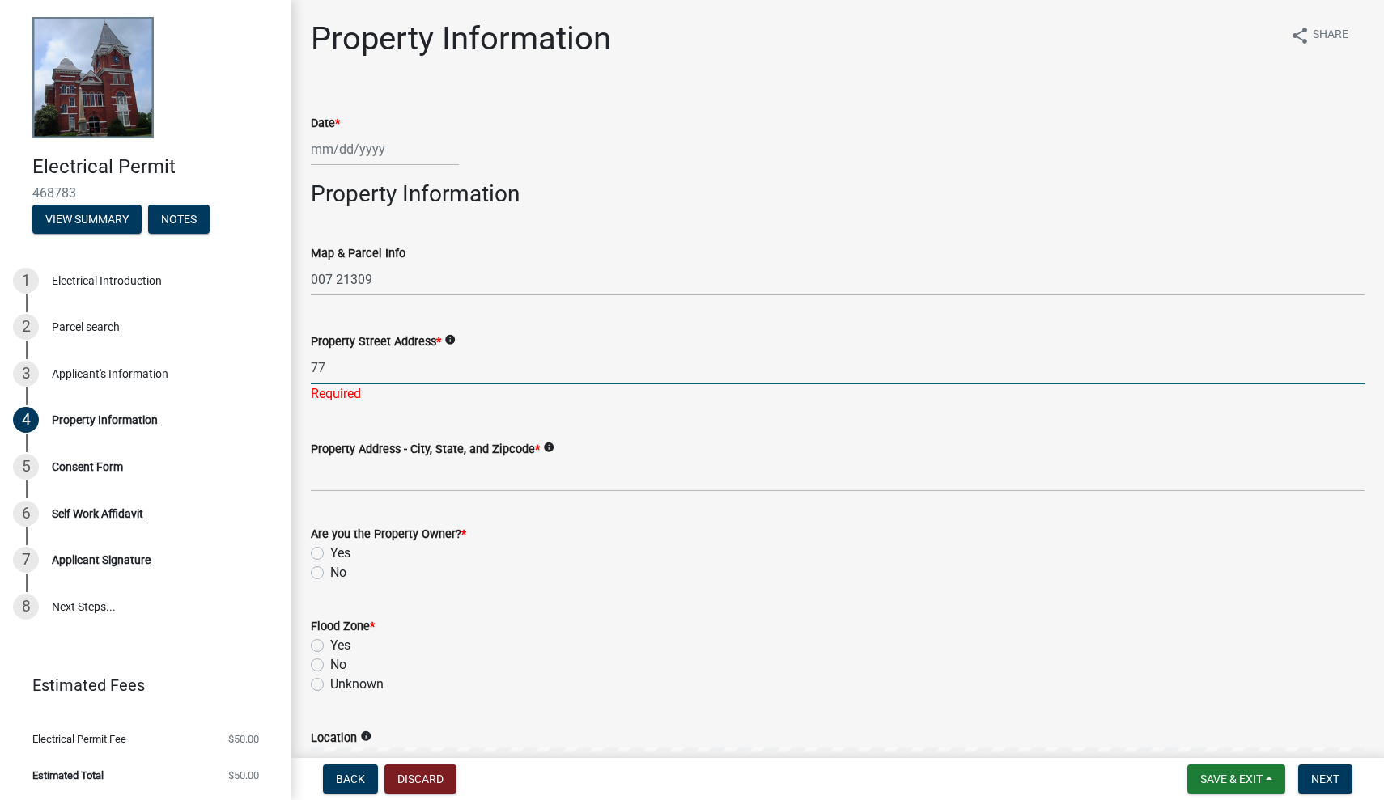
type input "7"
type input "[STREET_ADDRESS]"
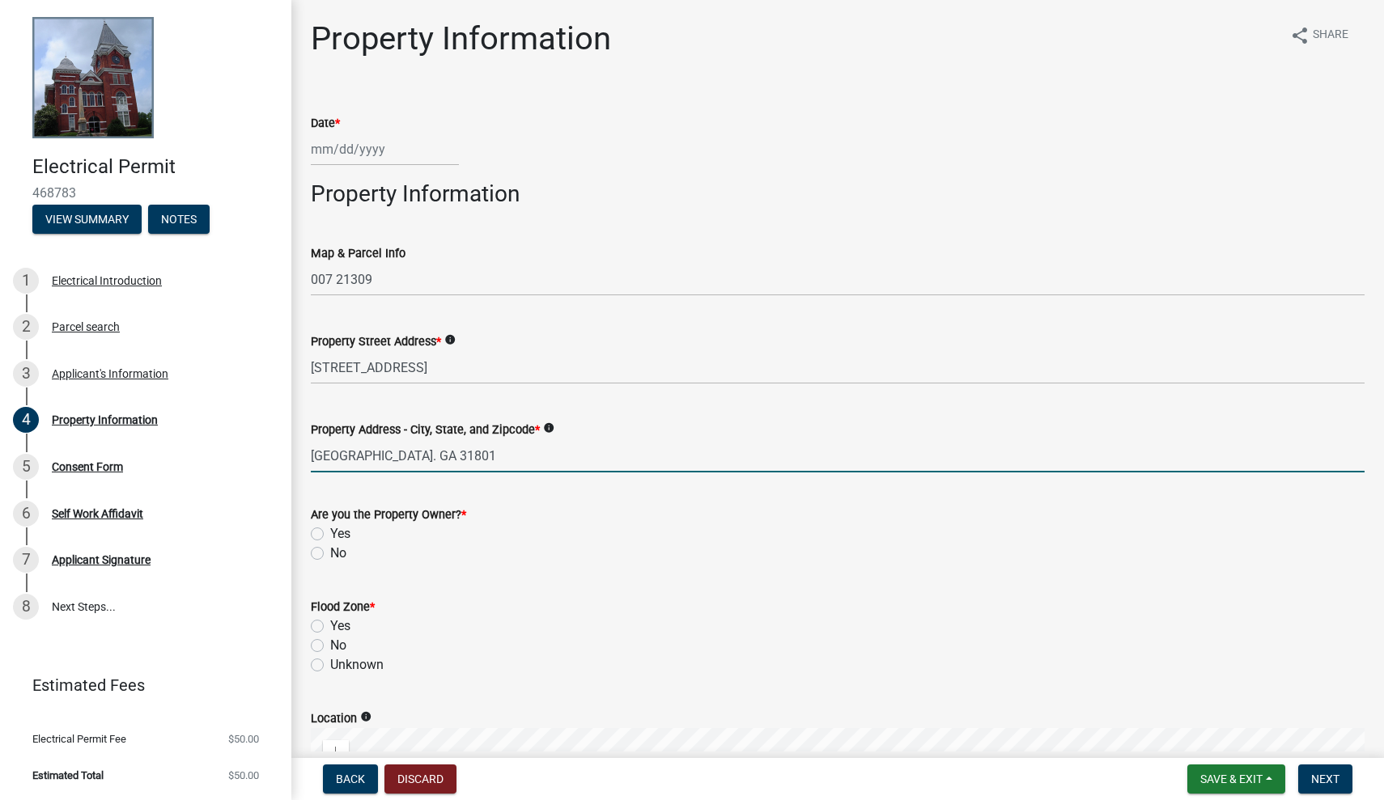
type input "[GEOGRAPHIC_DATA]. GA 31801"
click at [316, 524] on div "Yes" at bounding box center [837, 533] width 1053 height 19
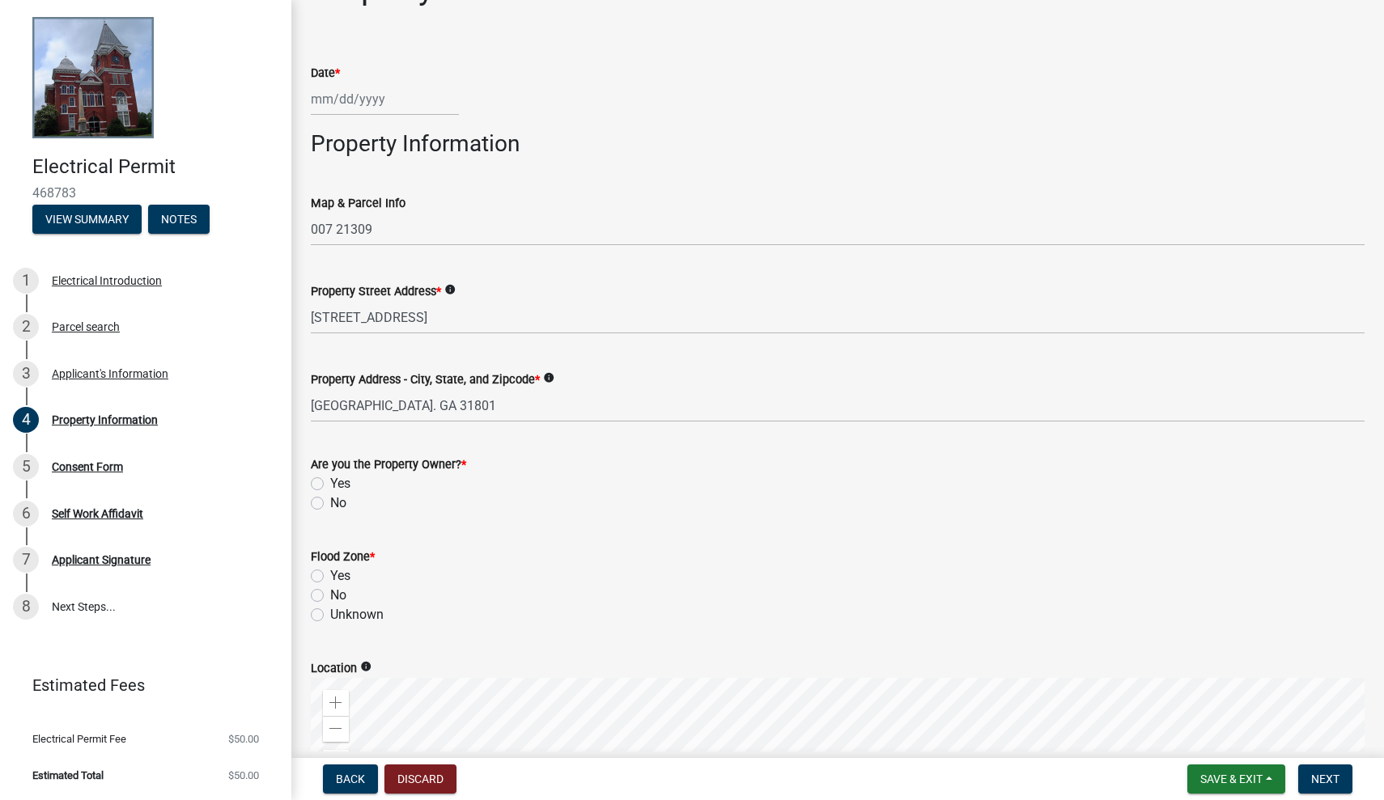
scroll to position [45, 0]
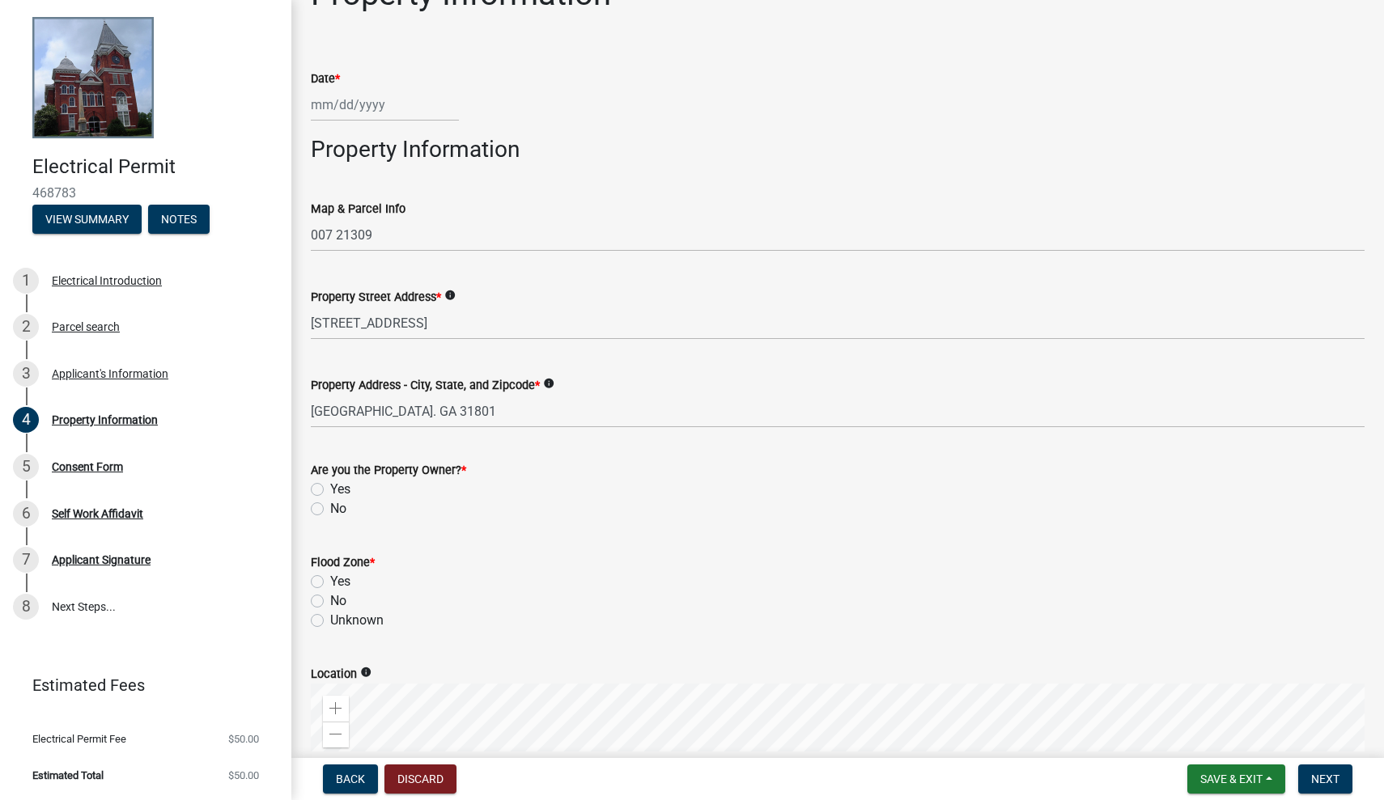
click at [330, 486] on label "Yes" at bounding box center [340, 489] width 20 height 19
click at [330, 486] on input "Yes" at bounding box center [335, 485] width 11 height 11
radio input "true"
click at [330, 599] on label "No" at bounding box center [338, 600] width 16 height 19
click at [330, 599] on input "No" at bounding box center [335, 596] width 11 height 11
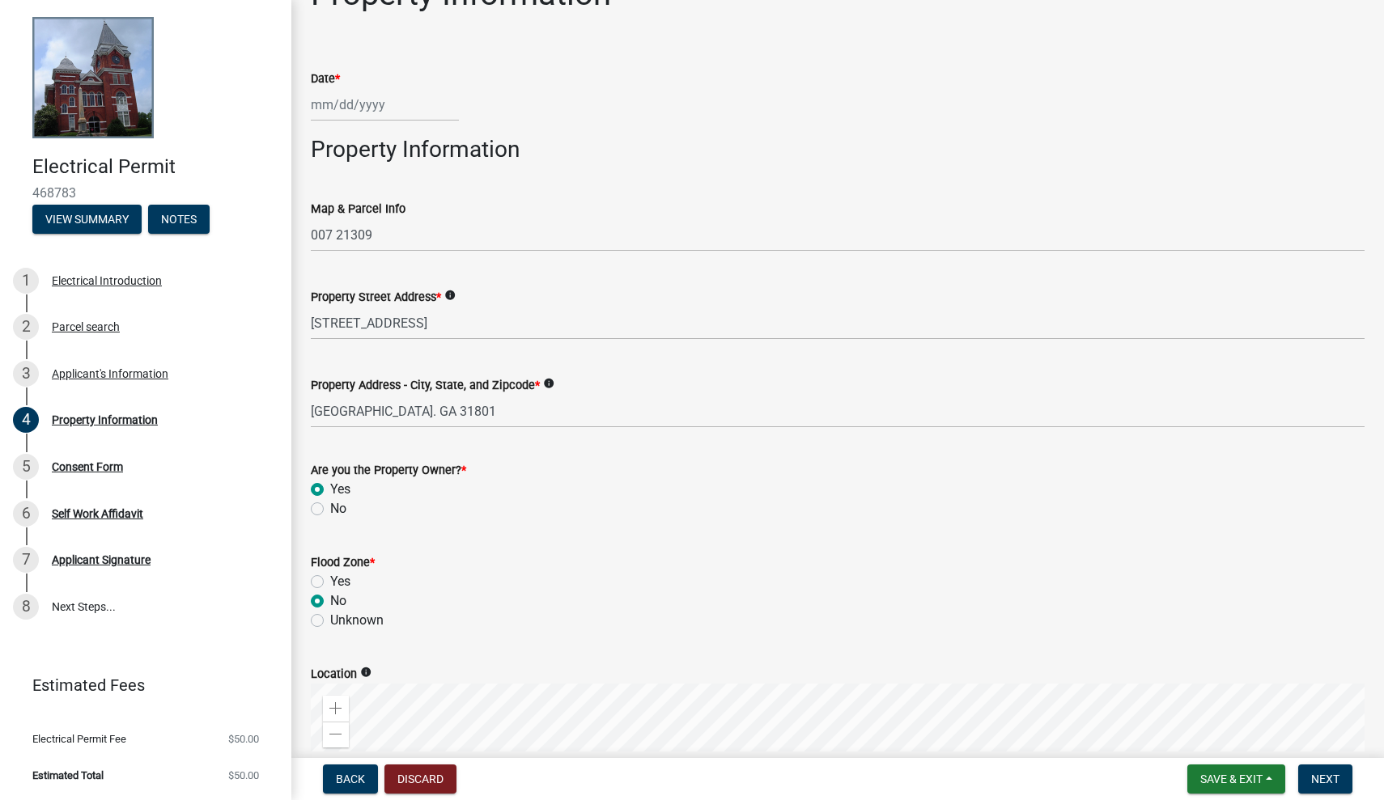
radio input "true"
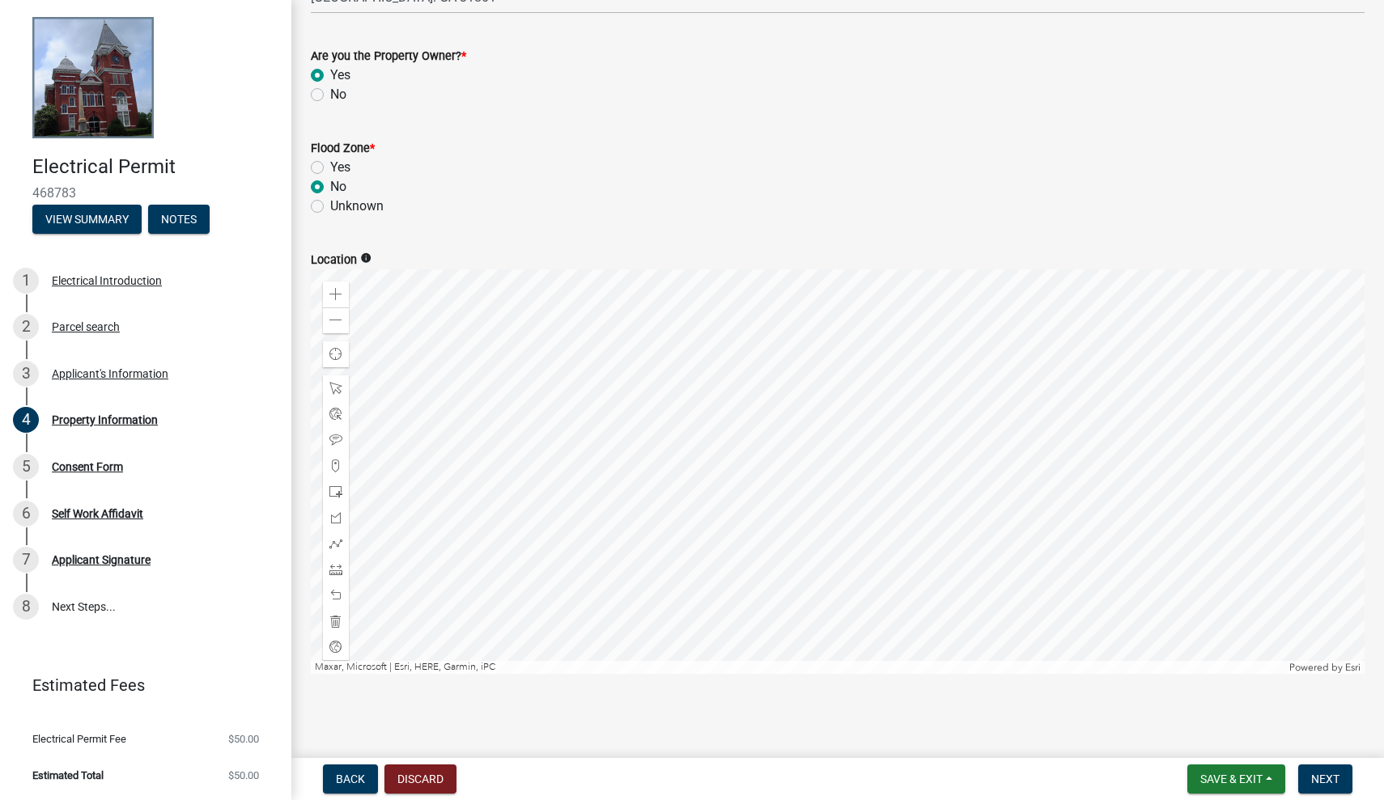
scroll to position [458, 0]
click at [1321, 775] on span "Next" at bounding box center [1325, 779] width 28 height 13
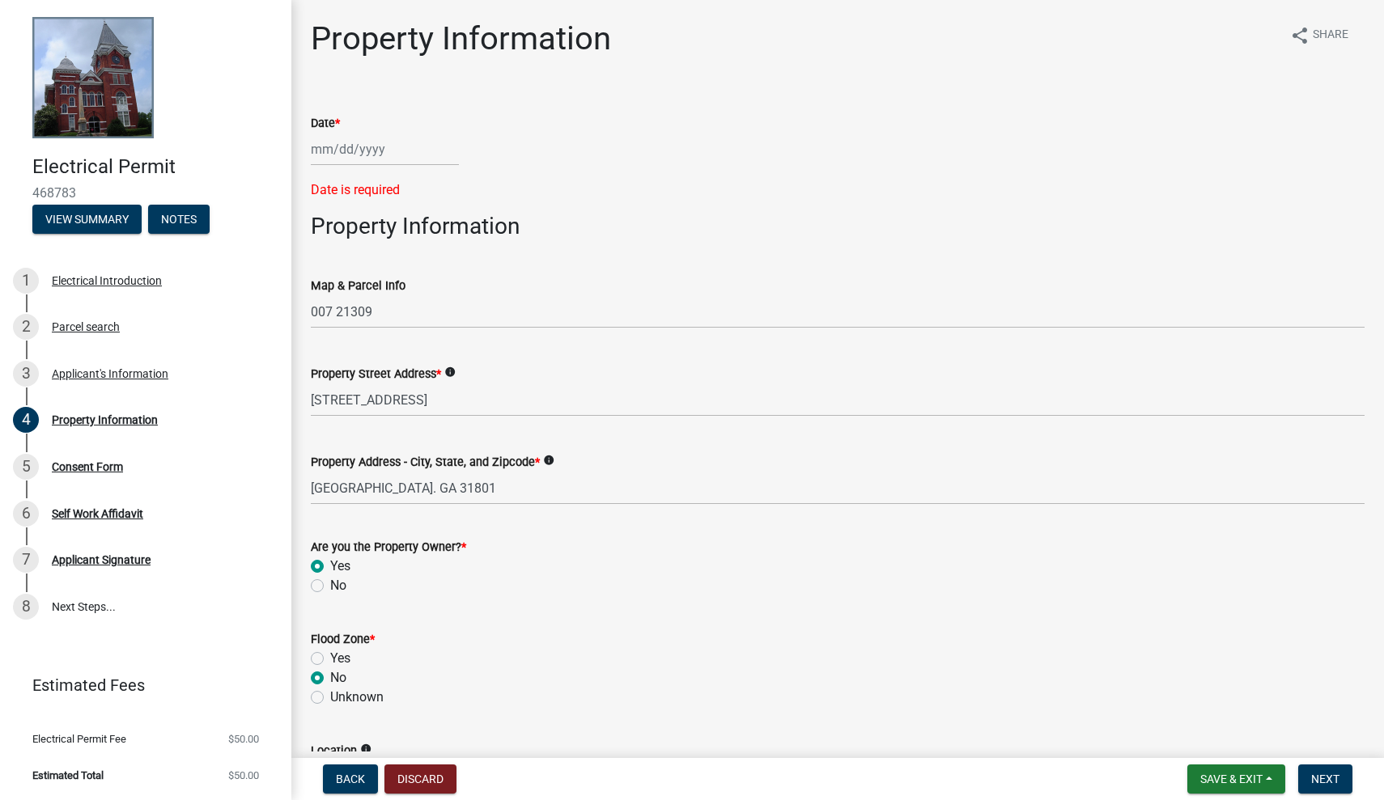
scroll to position [0, 0]
click at [352, 143] on div at bounding box center [385, 149] width 148 height 33
select select "8"
select select "2025"
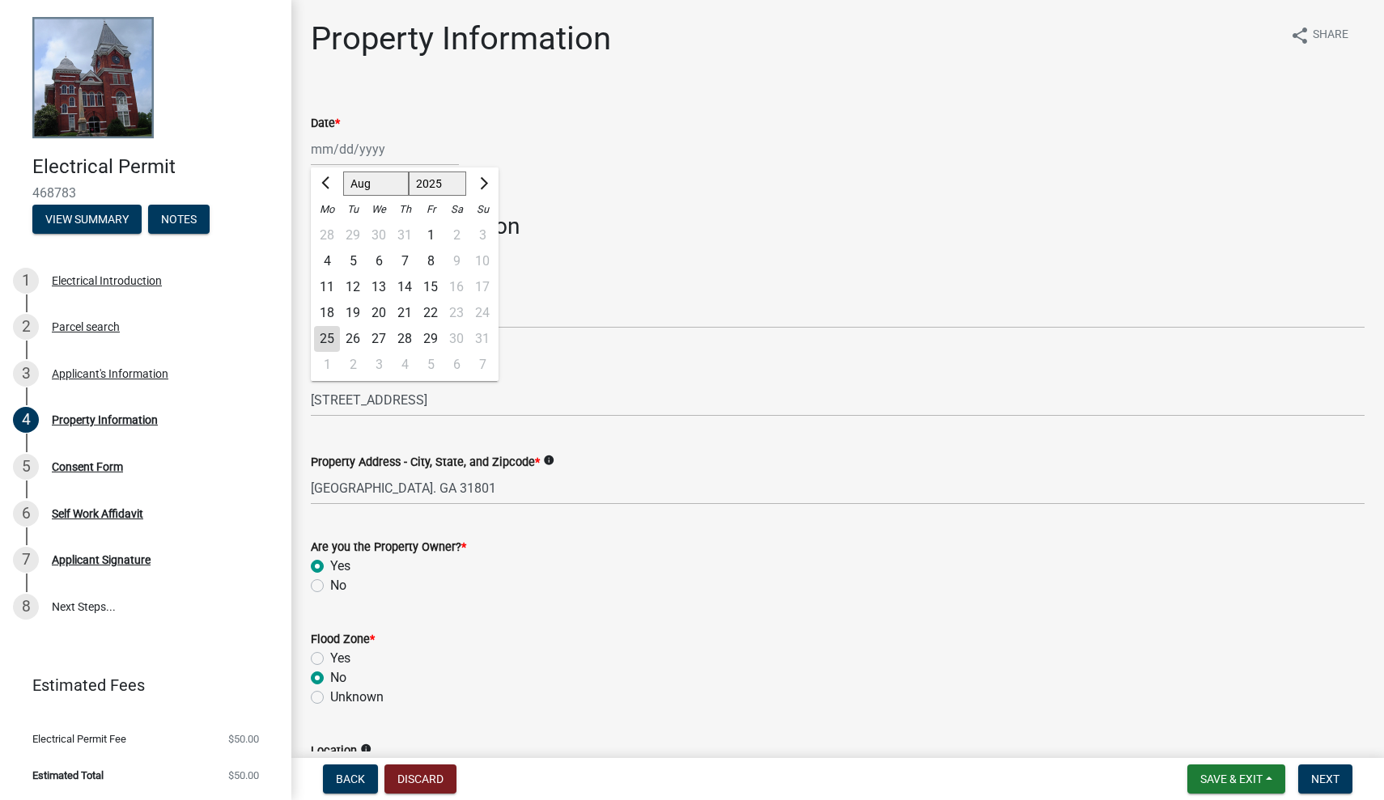
click at [327, 335] on div "25" at bounding box center [327, 339] width 26 height 26
type input "[DATE]"
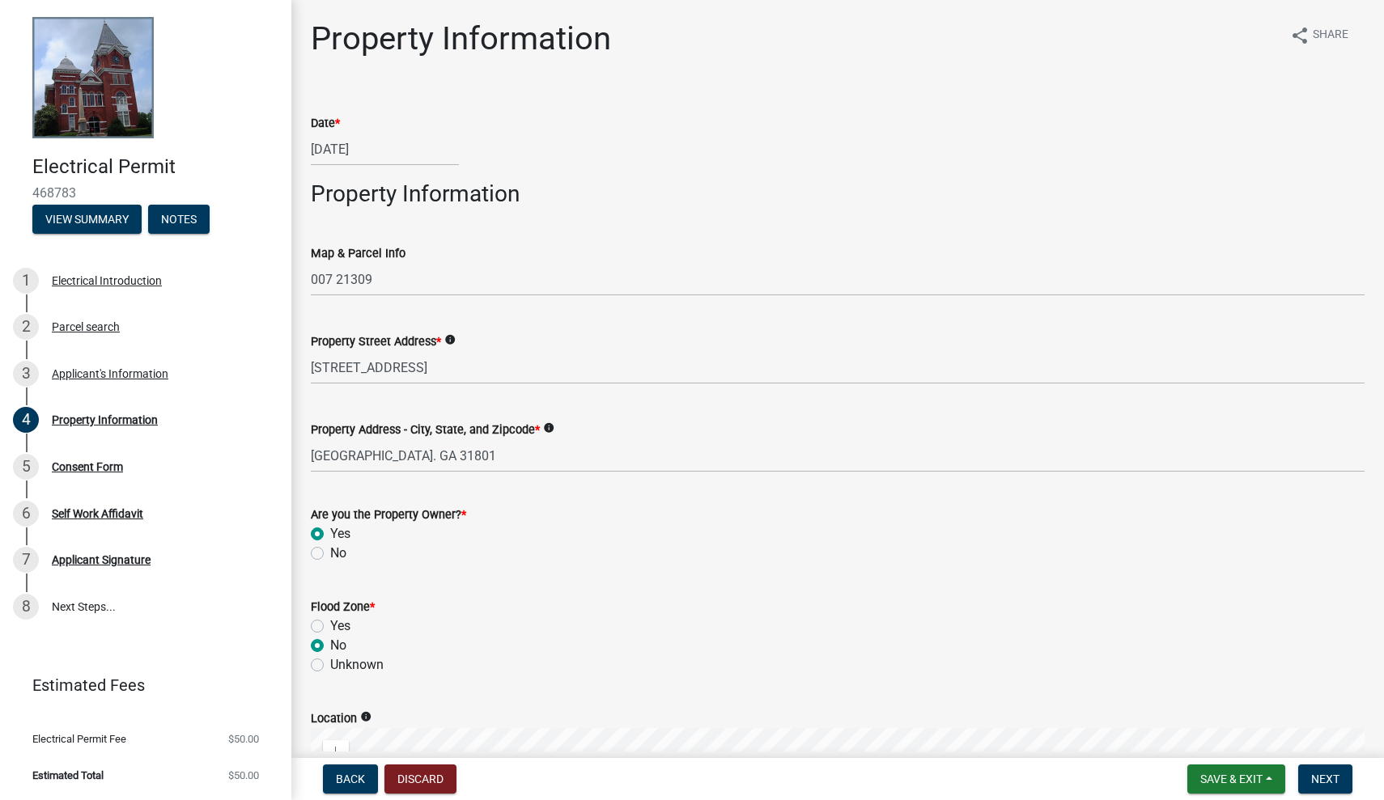
click at [575, 550] on div "No" at bounding box center [837, 553] width 1053 height 19
click at [1325, 782] on span "Next" at bounding box center [1325, 779] width 28 height 13
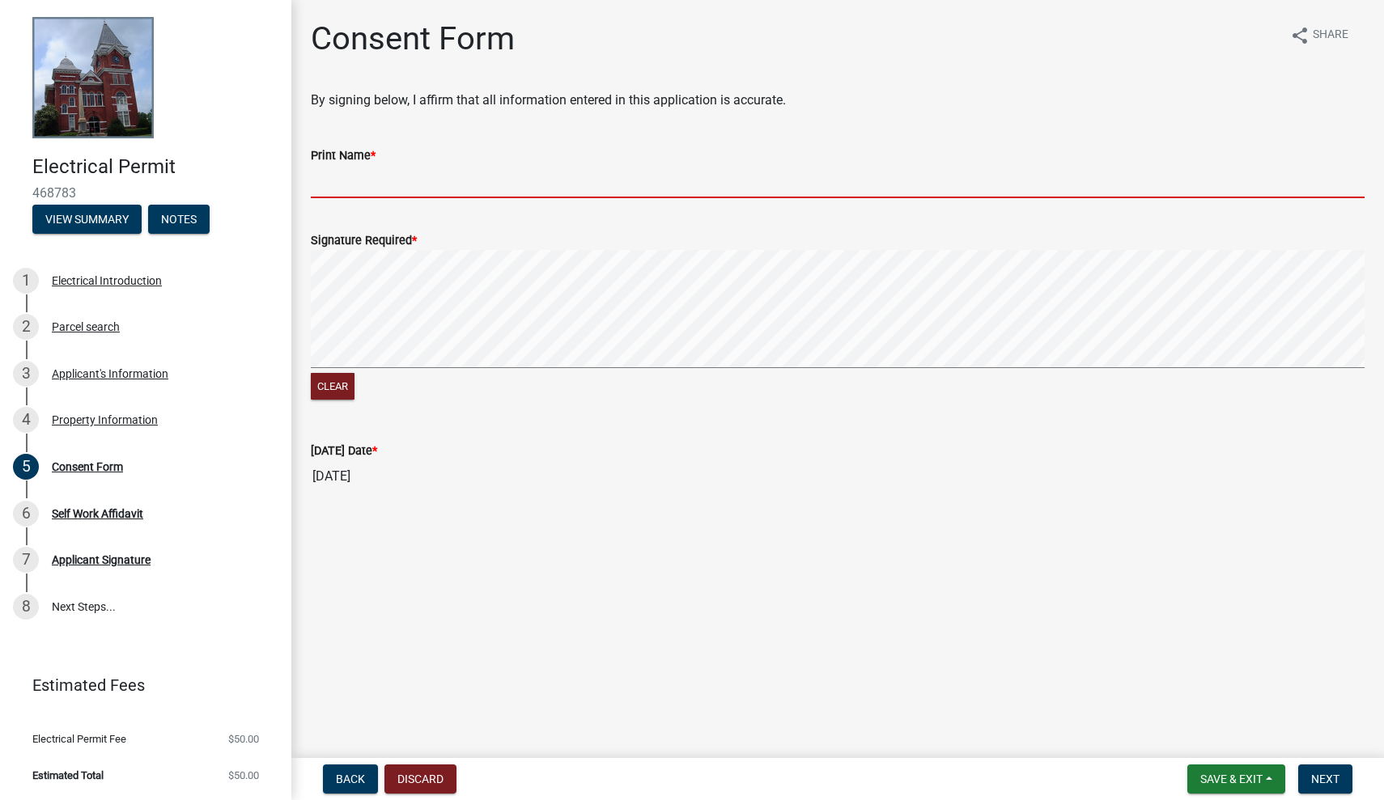
click at [343, 177] on input "Print Name *" at bounding box center [837, 181] width 1053 height 33
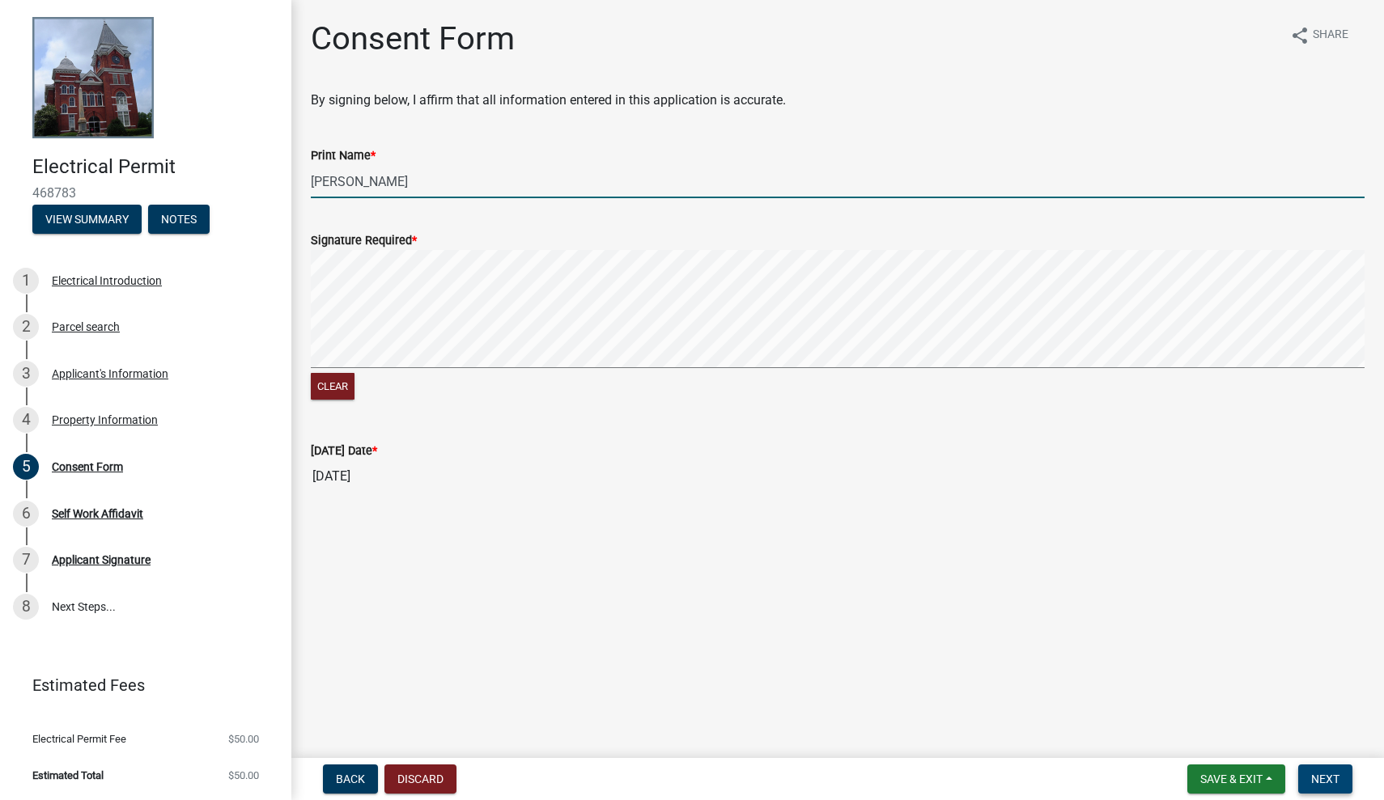
type input "[PERSON_NAME]"
click at [1316, 780] on span "Next" at bounding box center [1325, 779] width 28 height 13
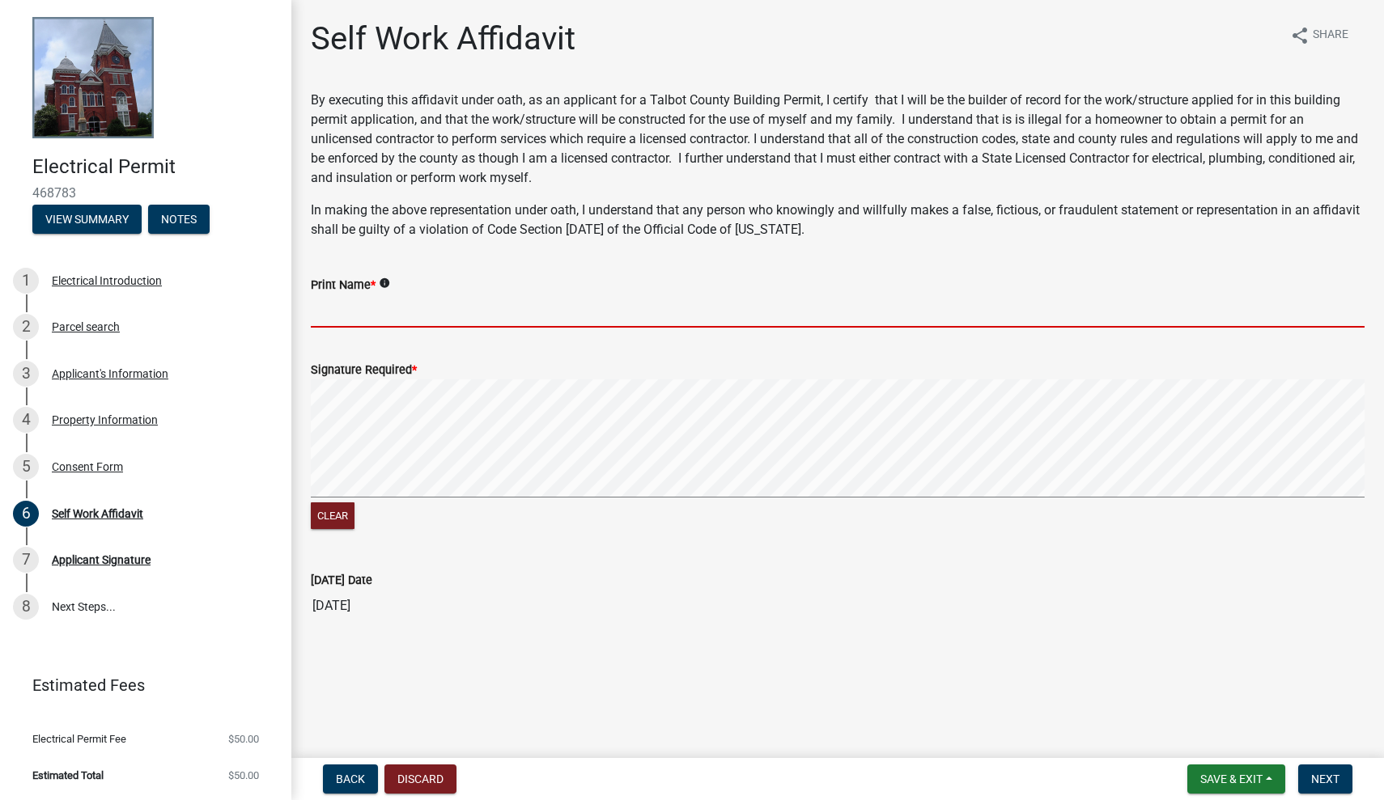
click at [364, 318] on input "Print Name *" at bounding box center [837, 311] width 1053 height 33
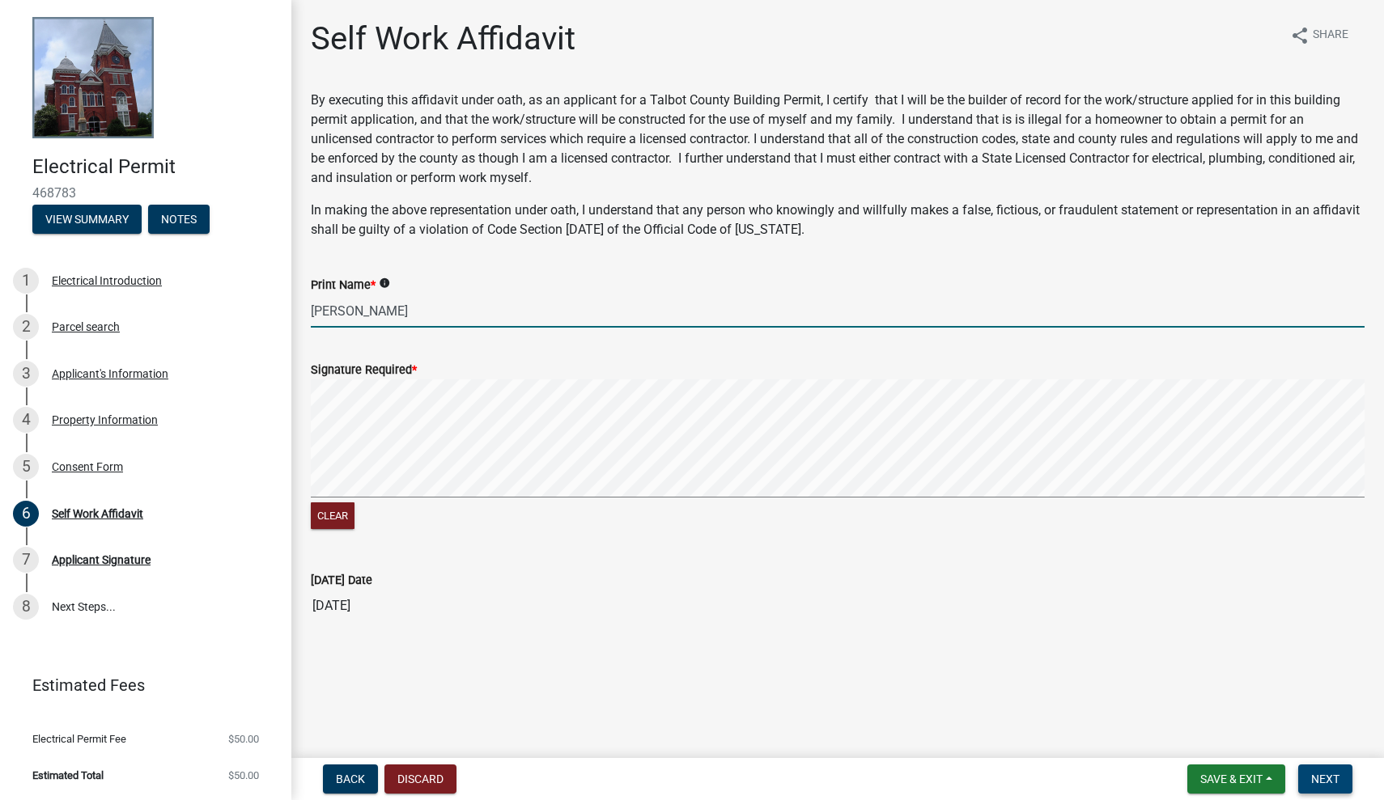
type input "[PERSON_NAME]"
click at [1314, 770] on button "Next" at bounding box center [1325, 779] width 54 height 29
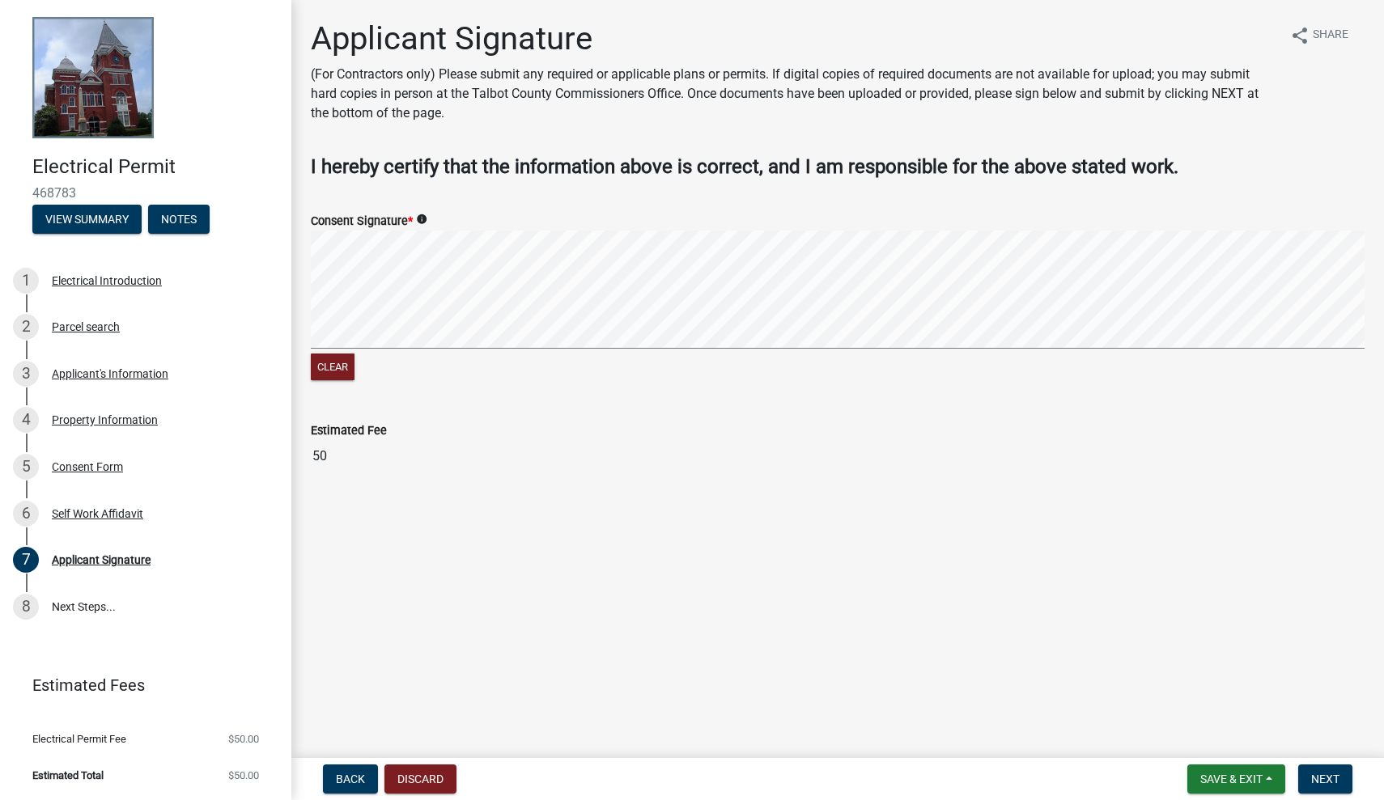
click at [500, 349] on signature-pad at bounding box center [837, 292] width 1053 height 123
click at [1333, 775] on span "Next" at bounding box center [1325, 779] width 28 height 13
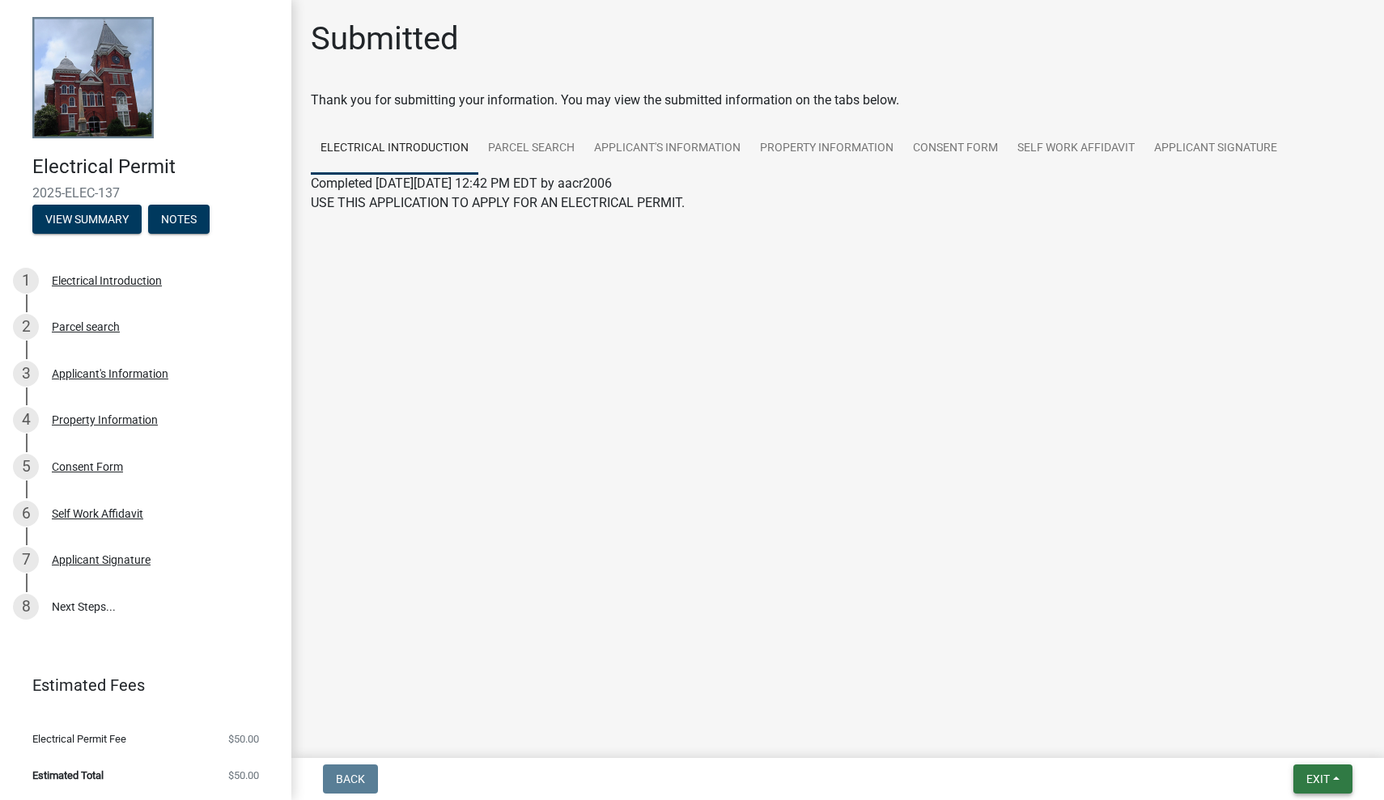
click at [1313, 786] on button "Exit" at bounding box center [1322, 779] width 59 height 29
click at [1289, 740] on button "Save & Exit" at bounding box center [1287, 737] width 129 height 39
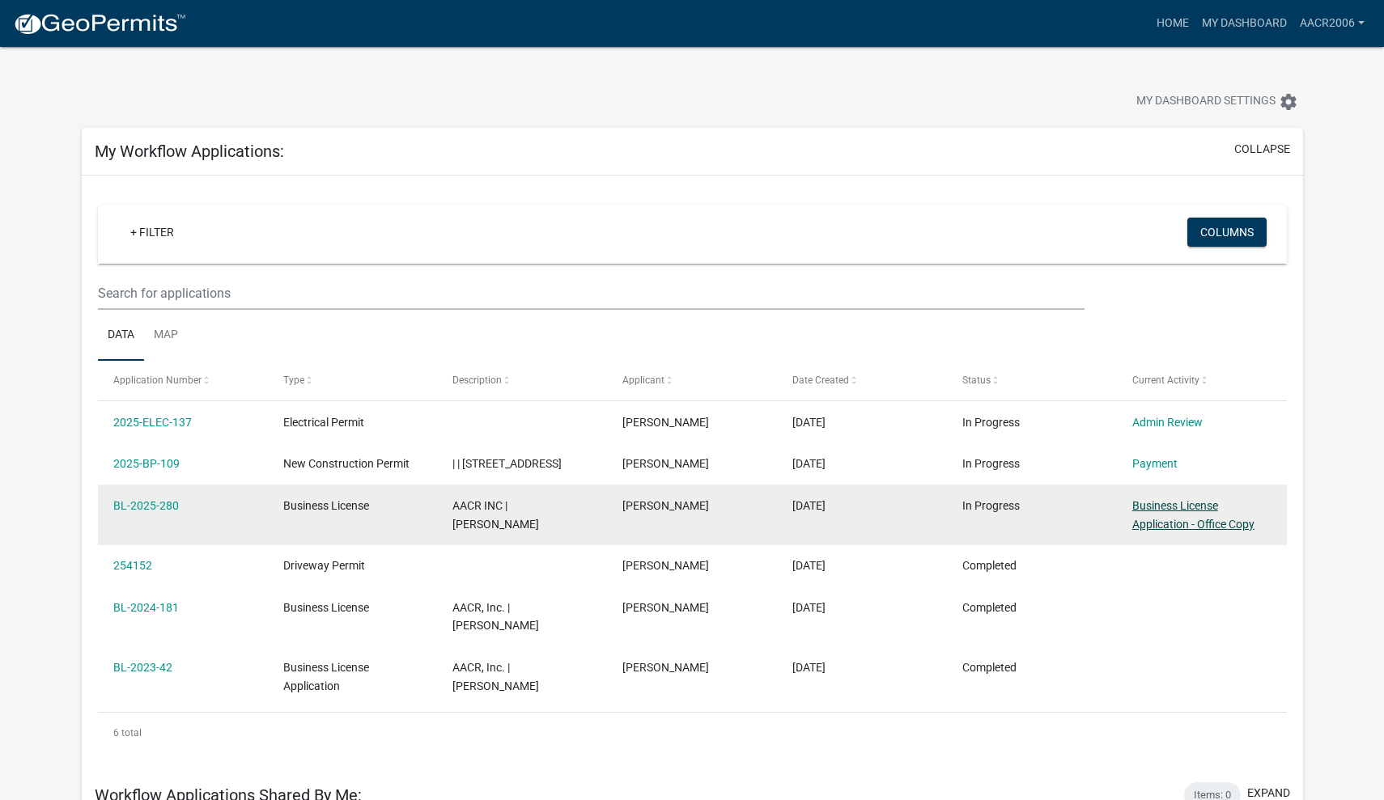
click at [1176, 519] on link "Business License Application - Office Copy" at bounding box center [1193, 515] width 122 height 32
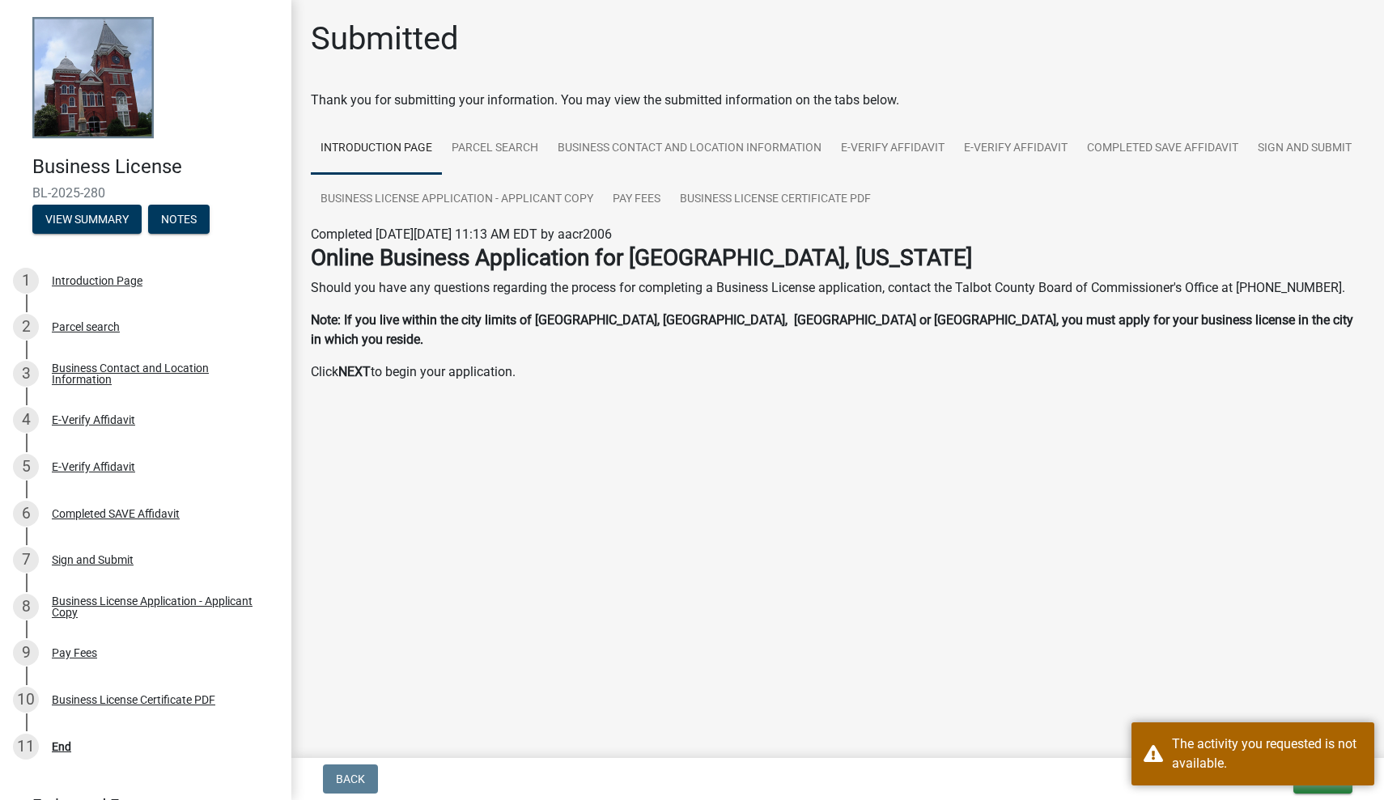
click at [833, 664] on main "Submitted Thank you for submitting your information. You may view the submitted…" at bounding box center [837, 376] width 1092 height 752
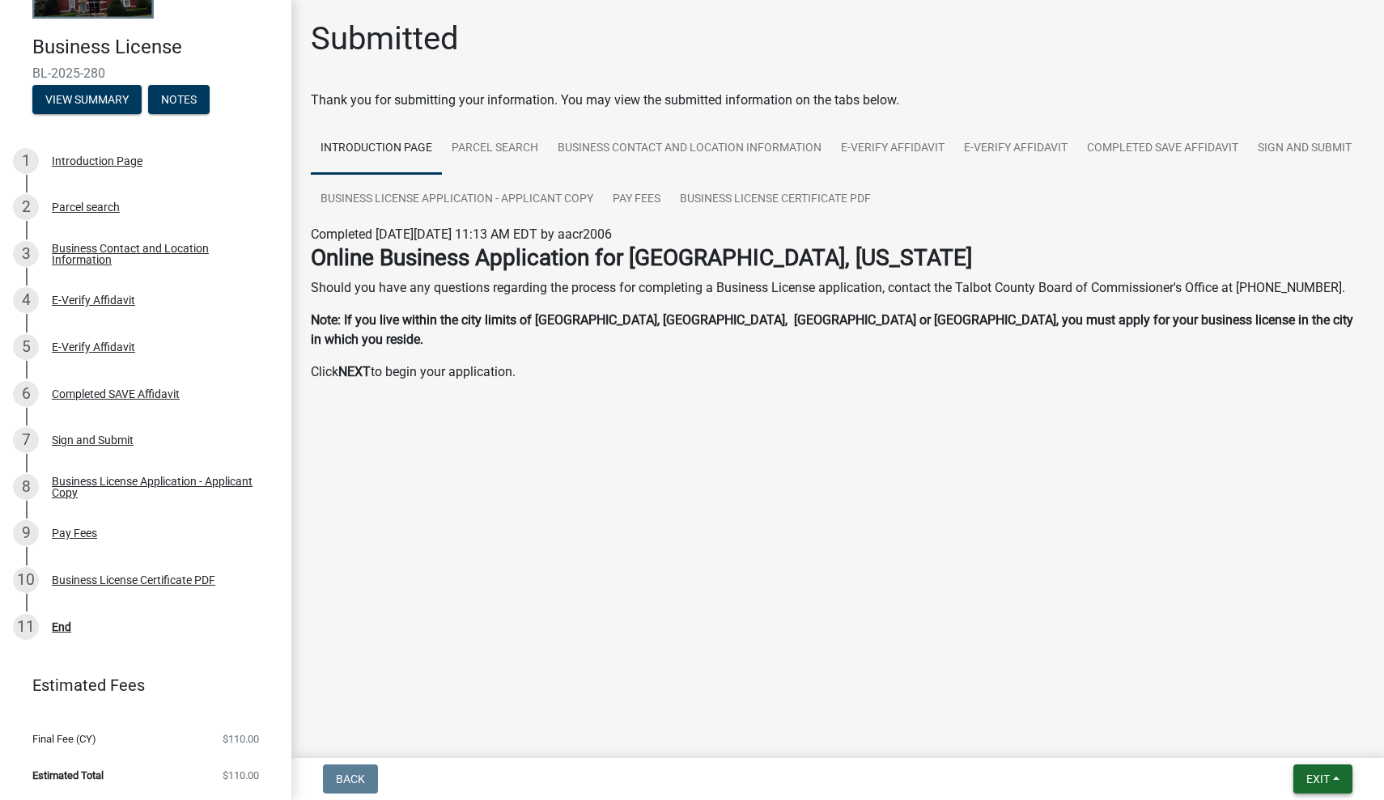
click at [1304, 767] on button "Exit" at bounding box center [1322, 779] width 59 height 29
click at [1259, 726] on button "Save & Exit" at bounding box center [1287, 737] width 129 height 39
